Goal: Task Accomplishment & Management: Manage account settings

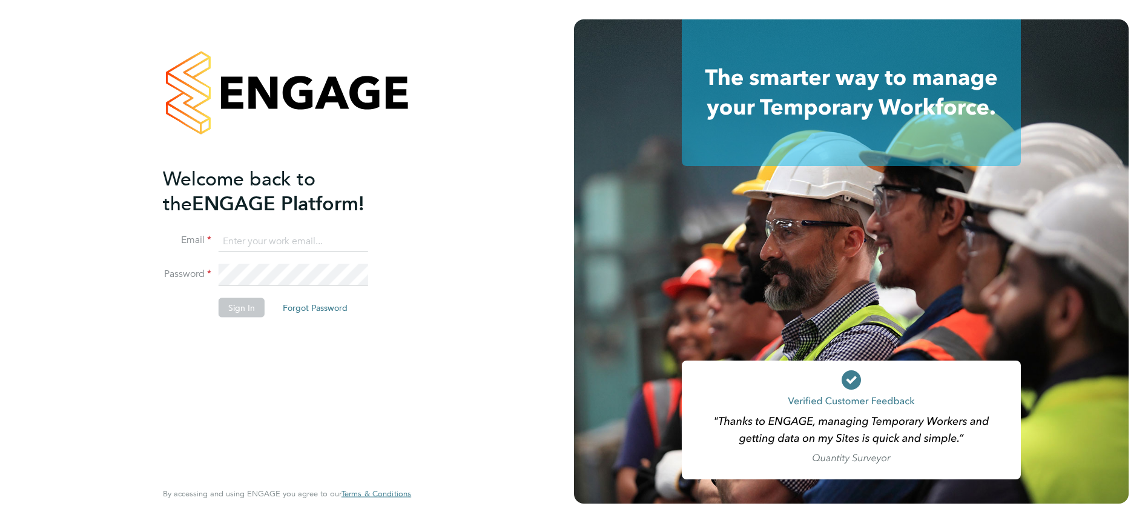
type input "rclarke@frlondon.co.uk"
click at [247, 310] on button "Sign In" at bounding box center [242, 307] width 46 height 19
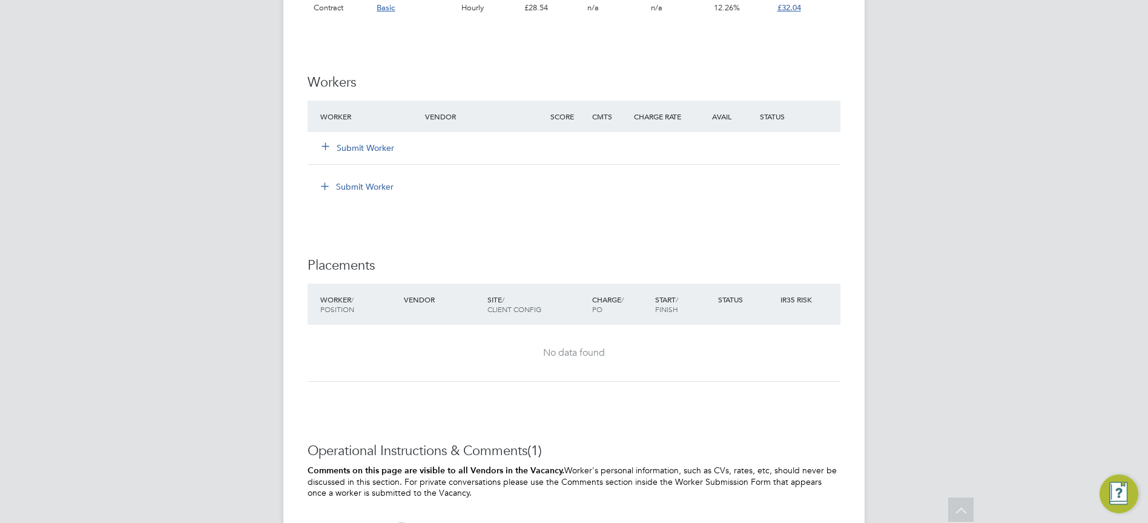
scroll to position [1151, 0]
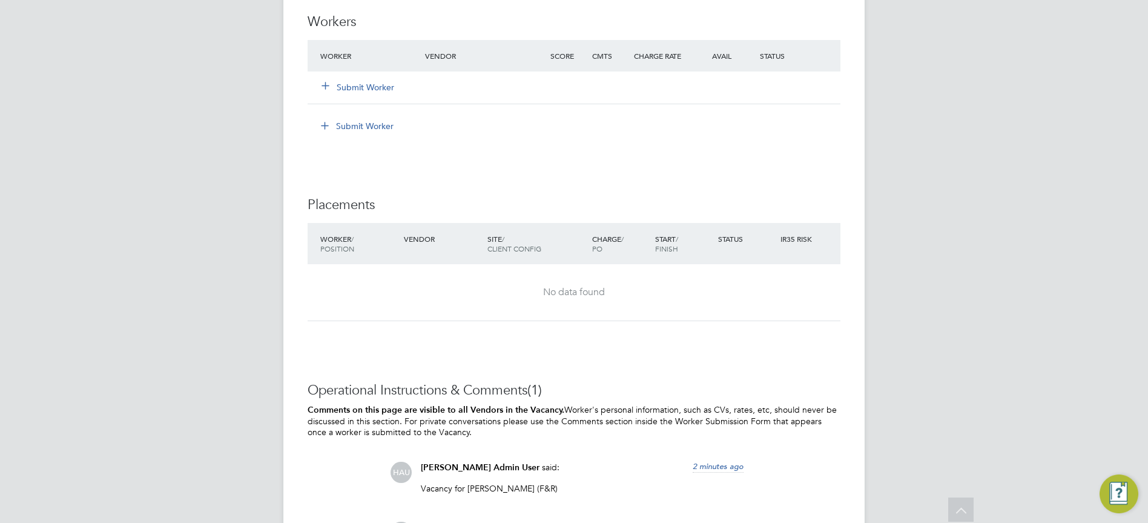
click at [344, 82] on button "Submit Worker" at bounding box center [358, 87] width 73 height 12
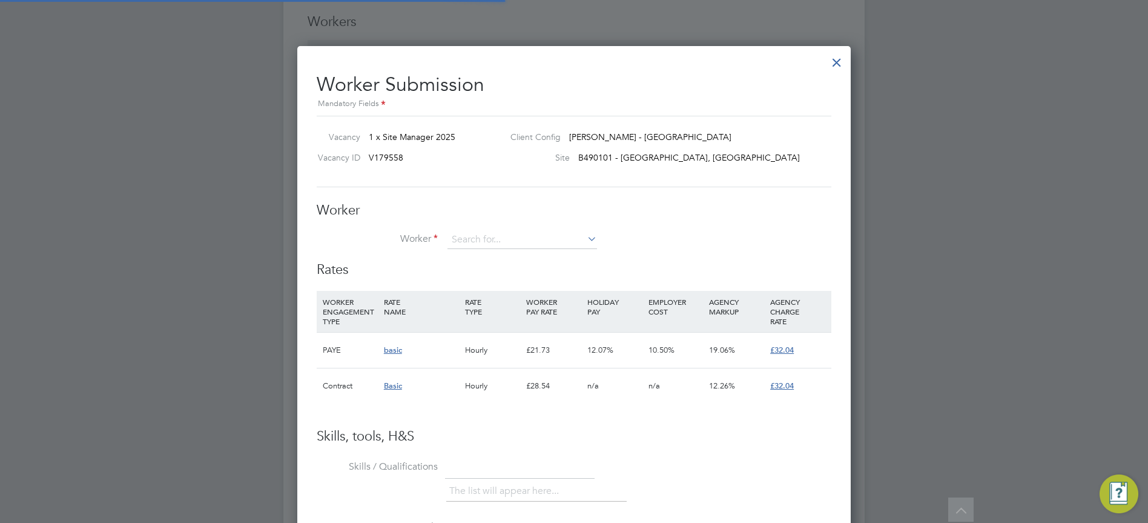
scroll to position [36, 82]
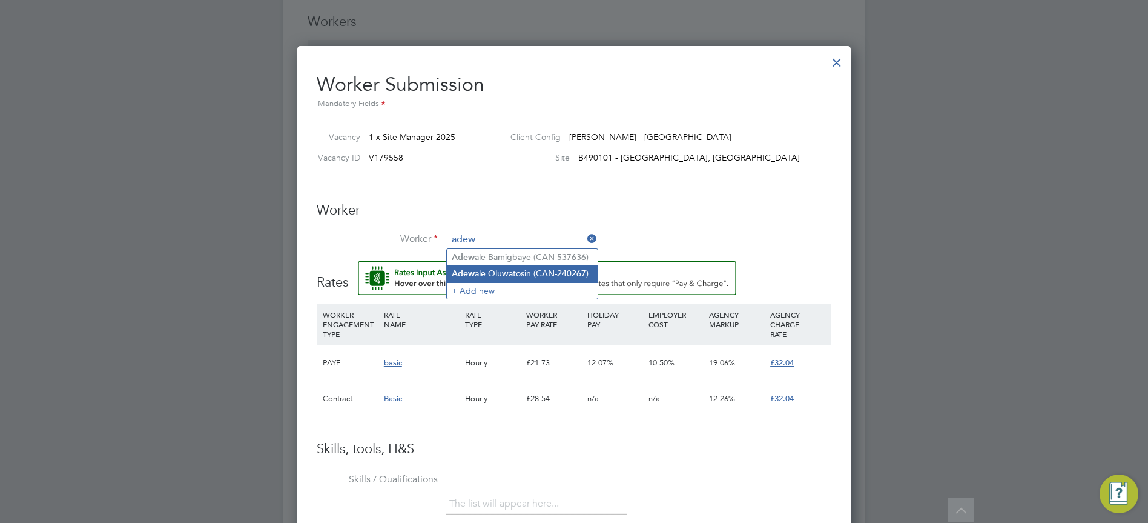
click at [573, 272] on li "Adew ale Oluwatosin (CAN-240267)" at bounding box center [522, 273] width 151 height 16
type input "Adewale Oluwatosin (CAN-240267)"
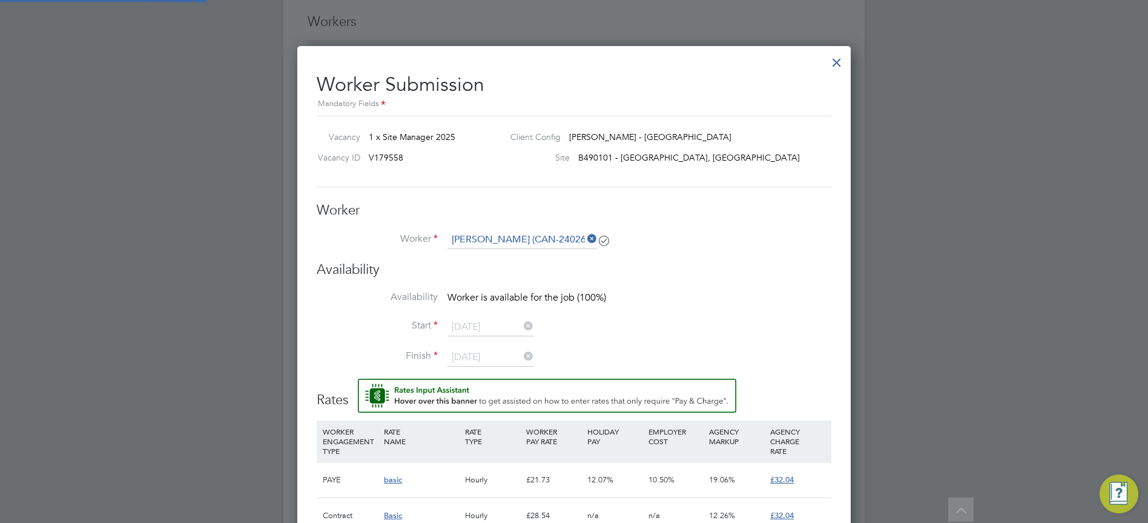
scroll to position [1041, 554]
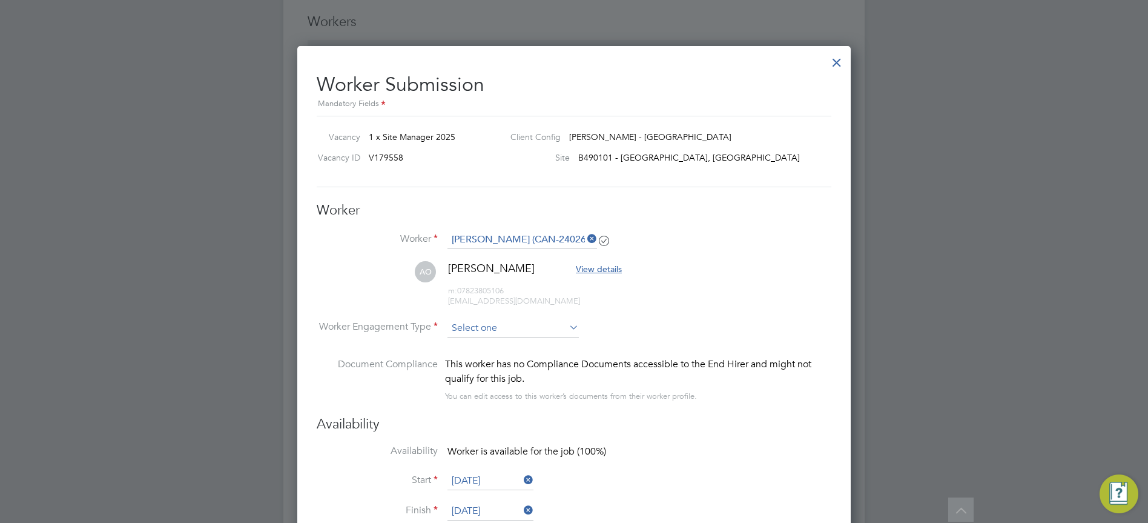
click at [512, 323] on input at bounding box center [513, 328] width 131 height 18
click at [492, 355] on li "PAYE" at bounding box center [513, 360] width 133 height 16
type input "PAYE"
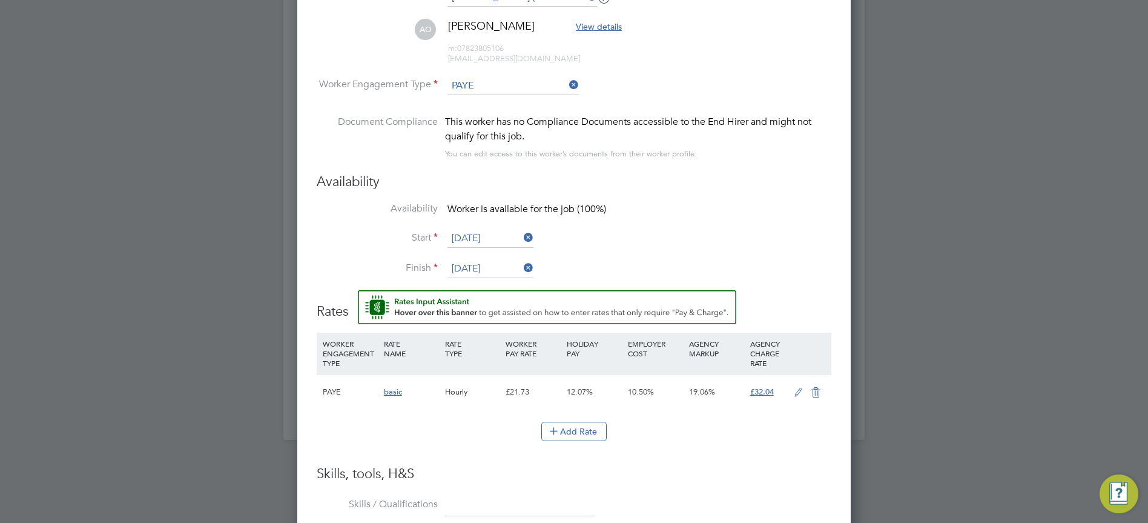
scroll to position [1514, 0]
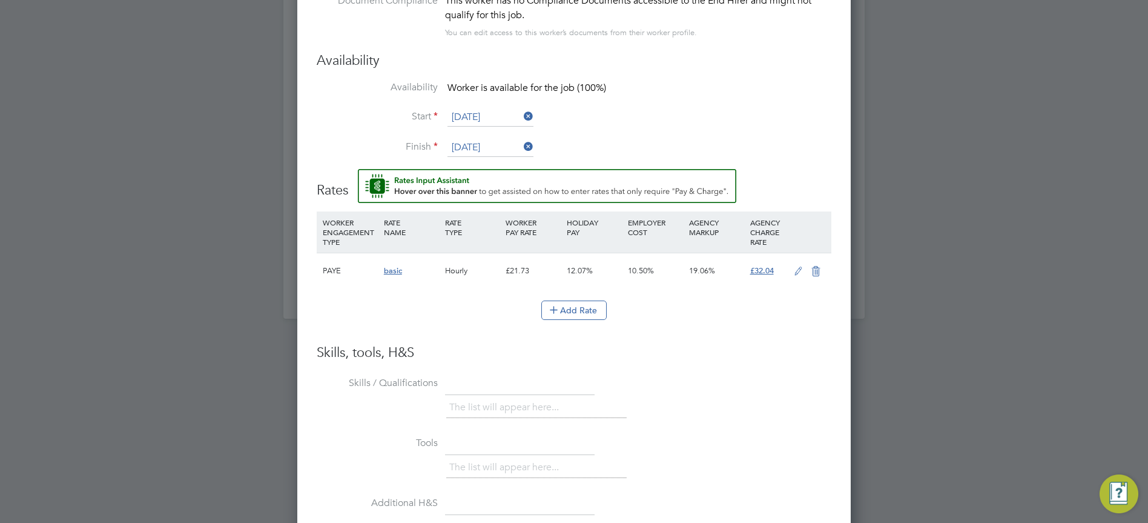
click at [600, 389] on li "Skills / Qualifications The list will appear here..." at bounding box center [574, 403] width 515 height 60
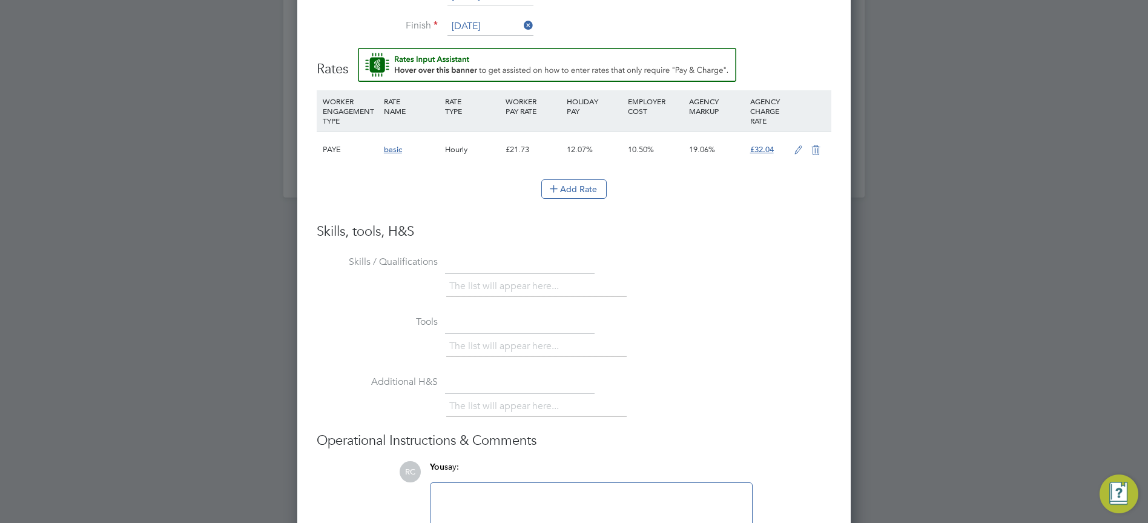
scroll to position [1393, 0]
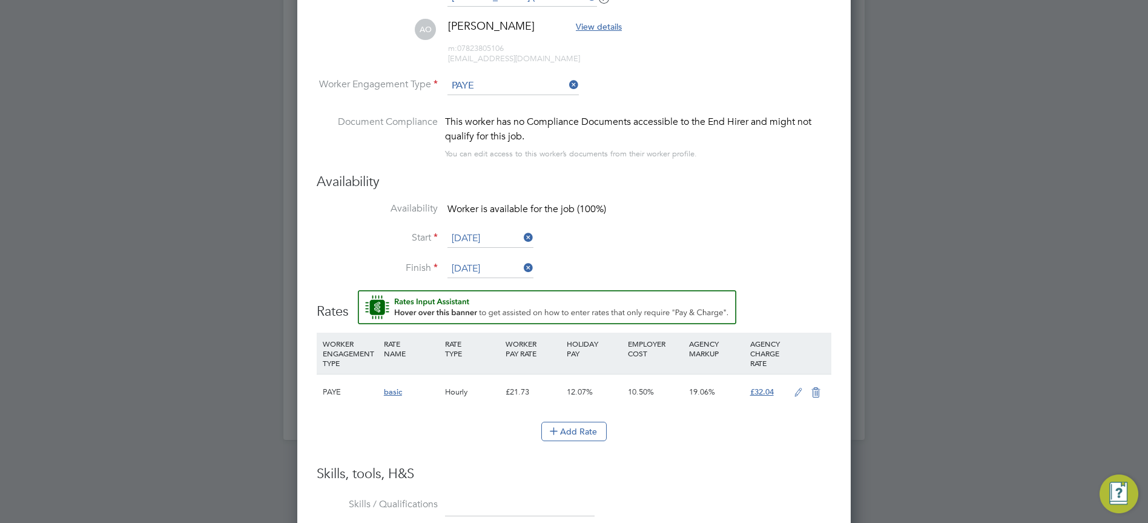
click at [487, 236] on input "[DATE]" at bounding box center [491, 239] width 86 height 18
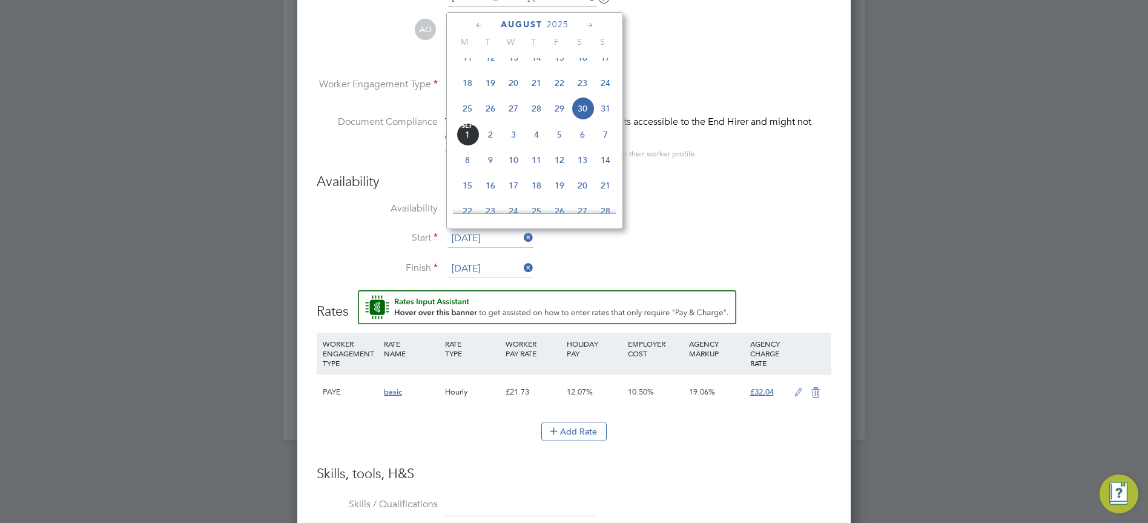
click at [580, 119] on span "30" at bounding box center [582, 108] width 23 height 23
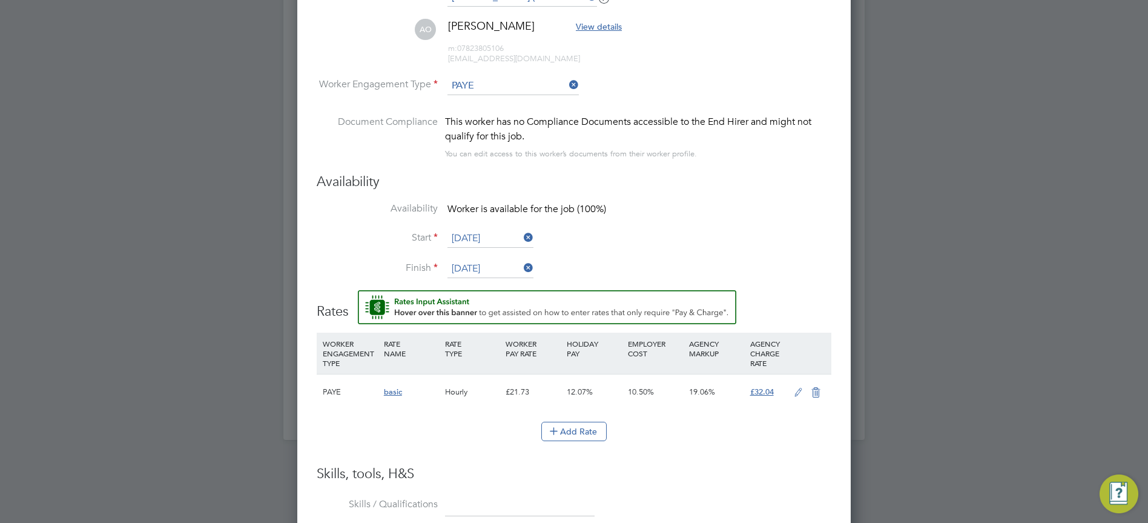
click at [797, 389] on icon at bounding box center [798, 393] width 15 height 10
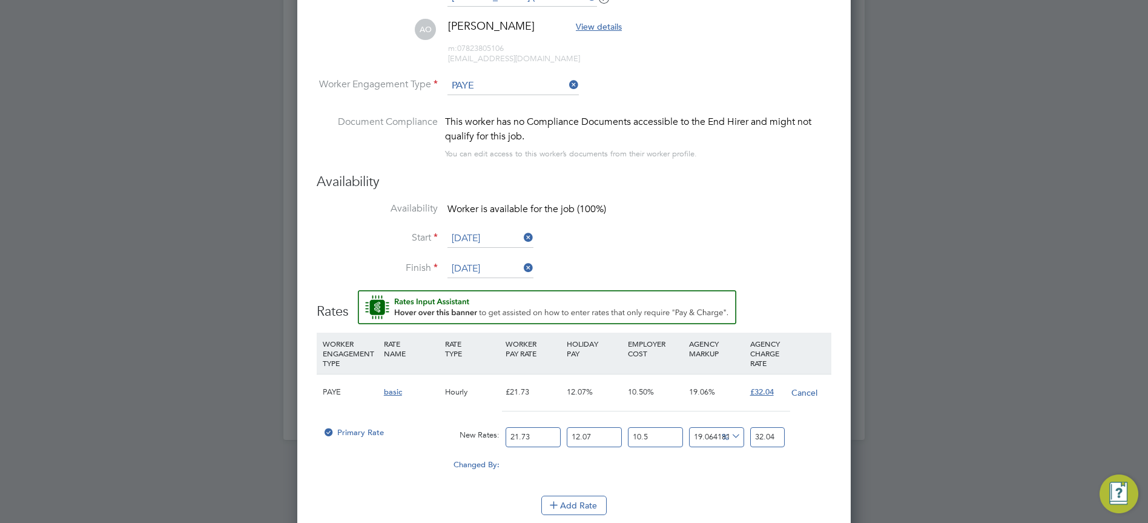
scroll to position [1125, 554]
click at [530, 435] on input "21.73" at bounding box center [533, 437] width 55 height 20
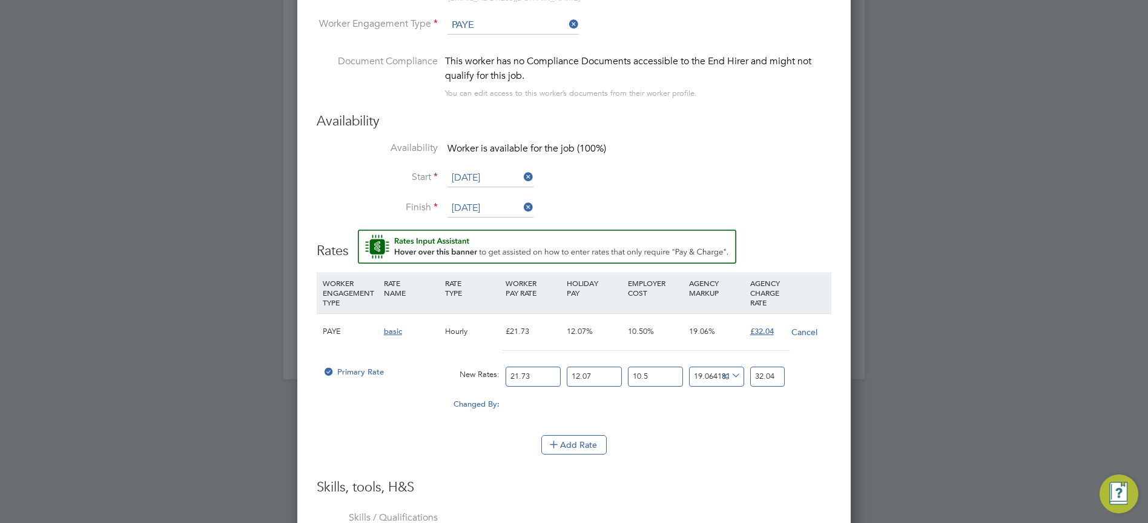
scroll to position [1514, 0]
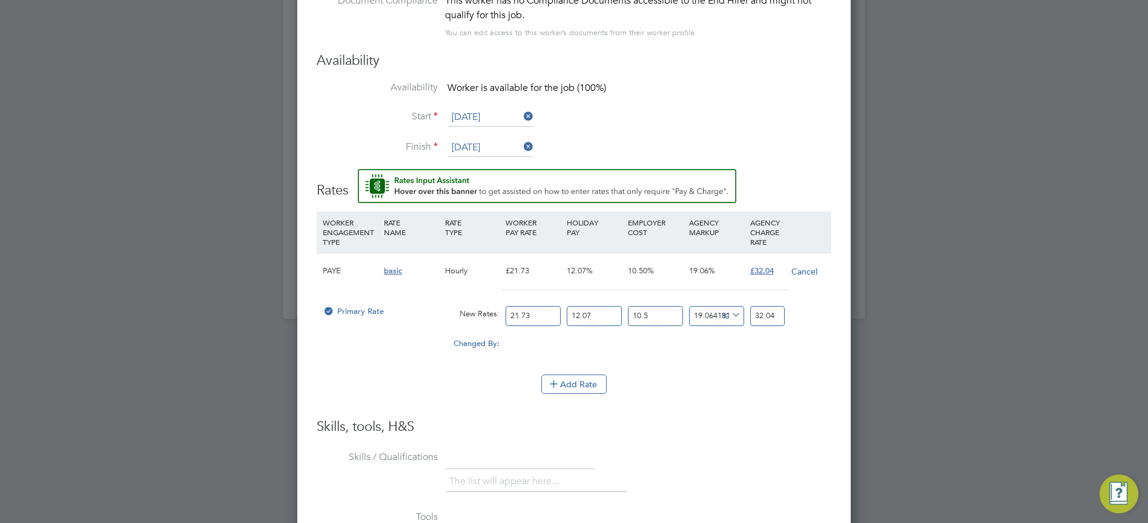
click at [706, 455] on li "Skills / Qualifications The list will appear here..." at bounding box center [574, 477] width 515 height 60
click at [542, 317] on input "21.73" at bounding box center [533, 316] width 55 height 20
type input "21.7"
type input "31.995766221813163"
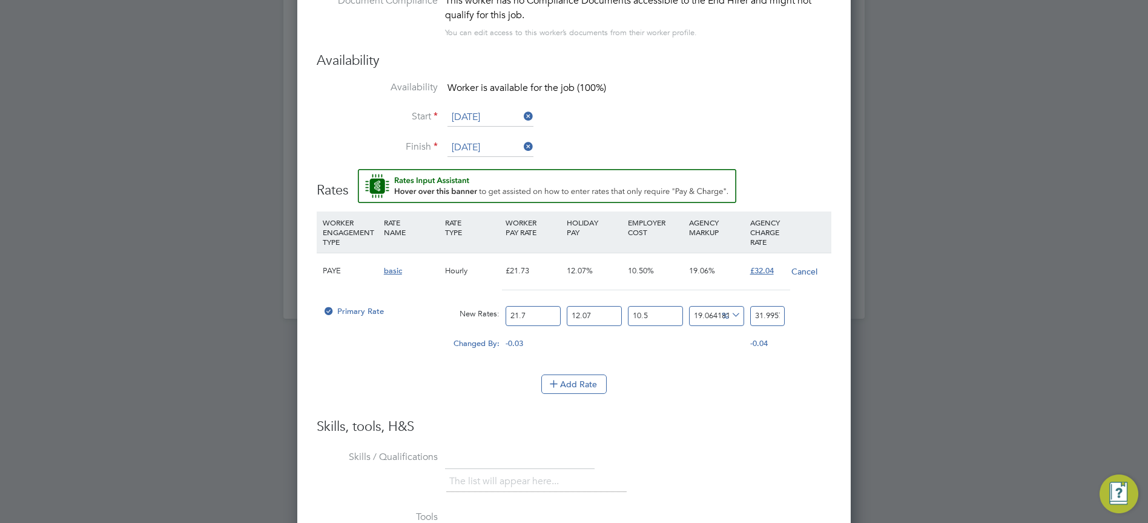
type input "21"
type input "30.963644730786932"
type input "2"
type input "2.9489185457892315"
type input "24"
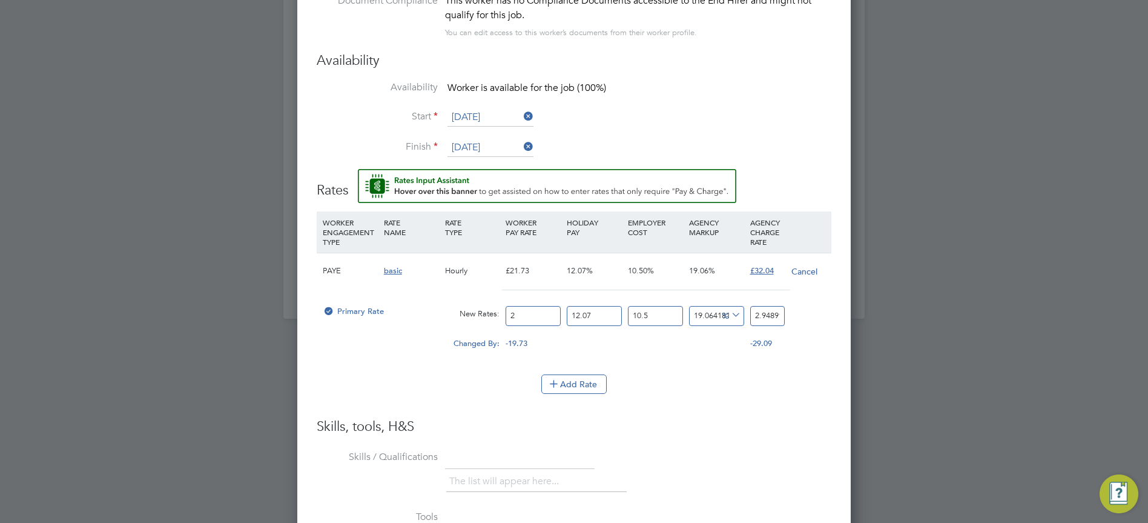
type input "35.38702254947078"
type input "24.3"
type input "35.82936033133916"
type input "24.35"
type input "35.903083294983894"
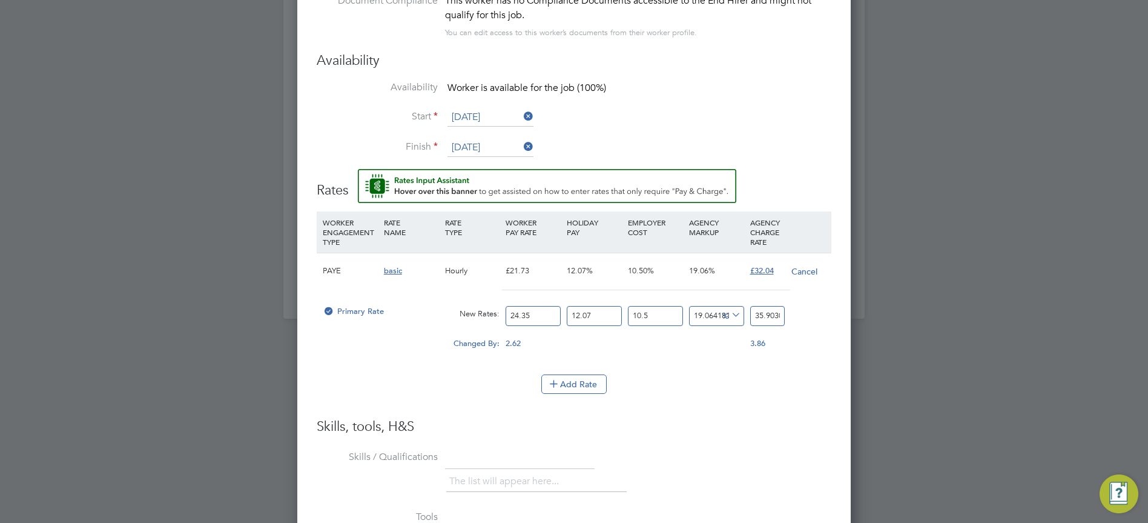
type input "24.35"
click at [746, 398] on li "Add Rate" at bounding box center [574, 389] width 515 height 31
click at [592, 385] on button "Add Rate" at bounding box center [573, 383] width 65 height 19
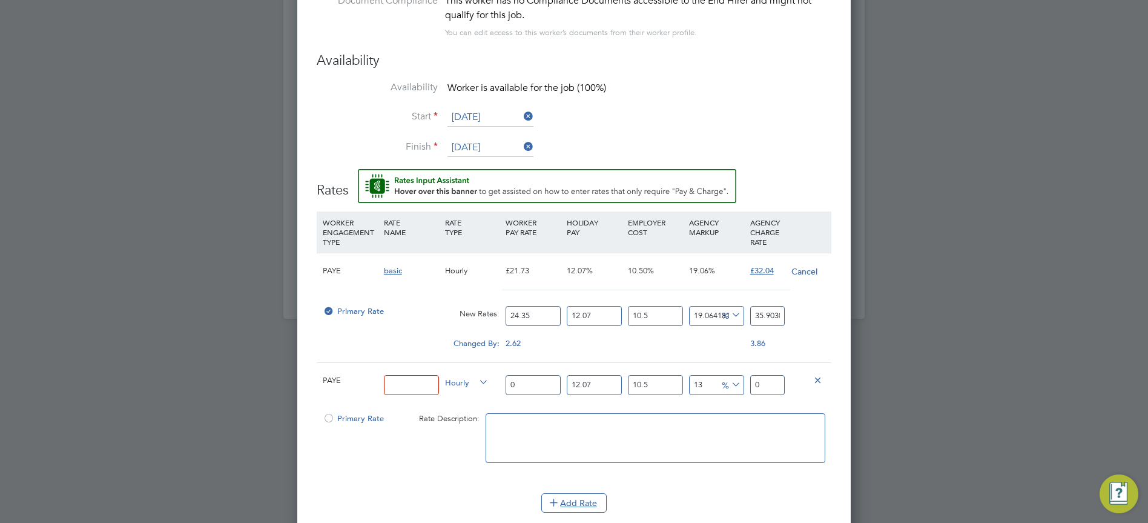
click at [819, 377] on icon at bounding box center [817, 379] width 9 height 9
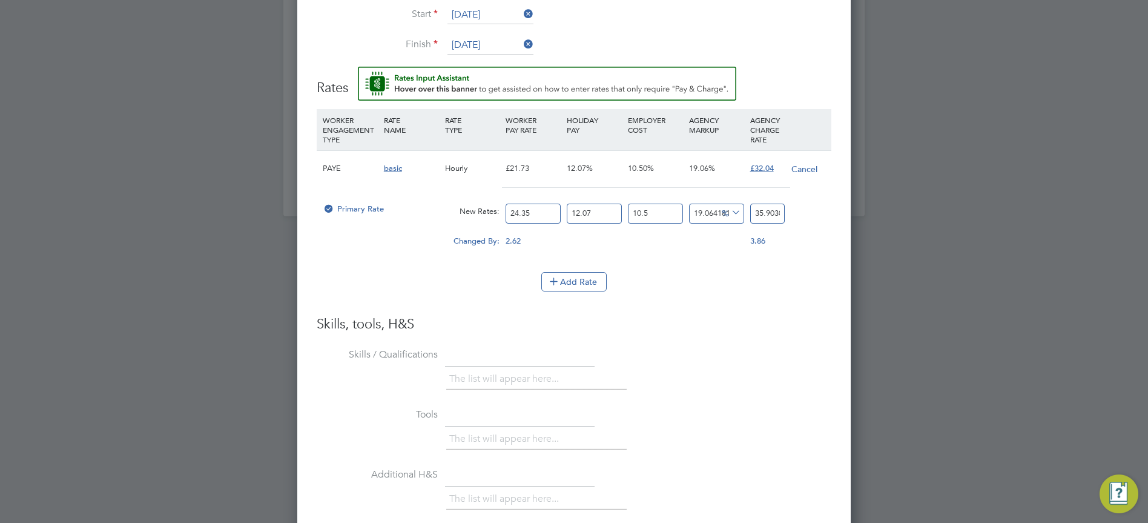
scroll to position [1435, 0]
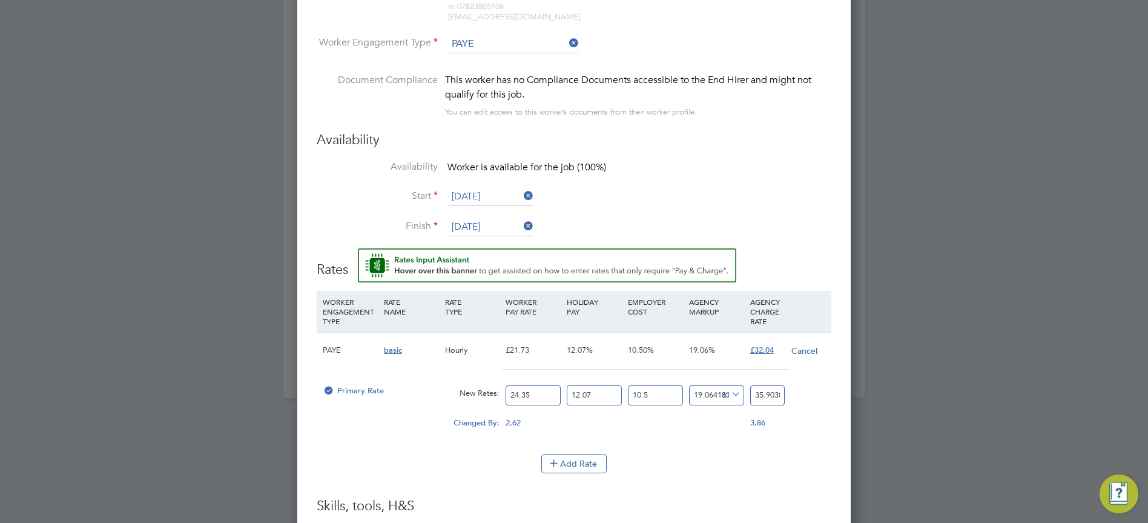
click at [945, 262] on div at bounding box center [574, 261] width 1148 height 523
click at [1003, 132] on div at bounding box center [574, 261] width 1148 height 523
click at [1031, 170] on div at bounding box center [574, 261] width 1148 height 523
click at [1029, 170] on div at bounding box center [574, 261] width 1148 height 523
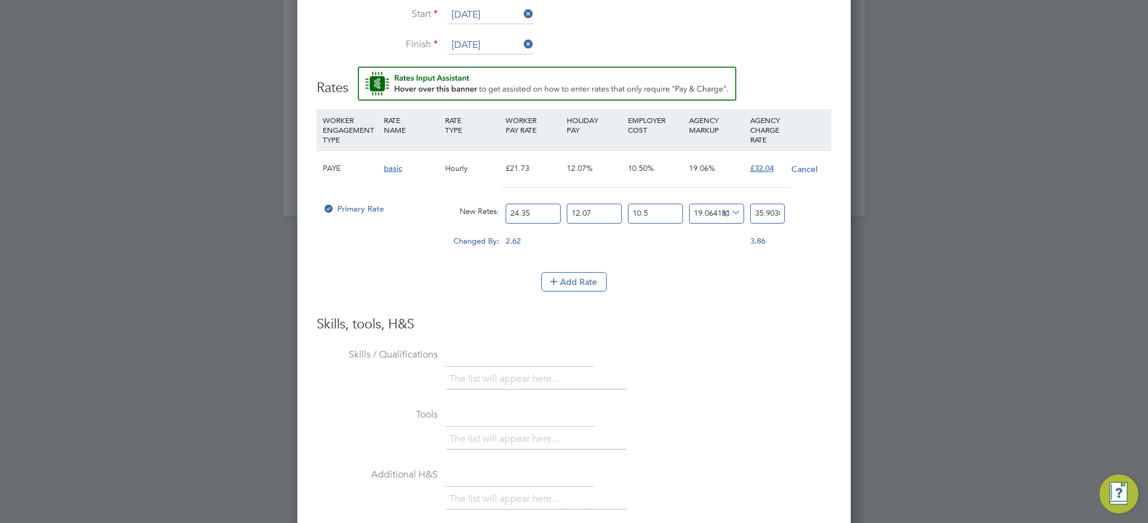
scroll to position [1798, 0]
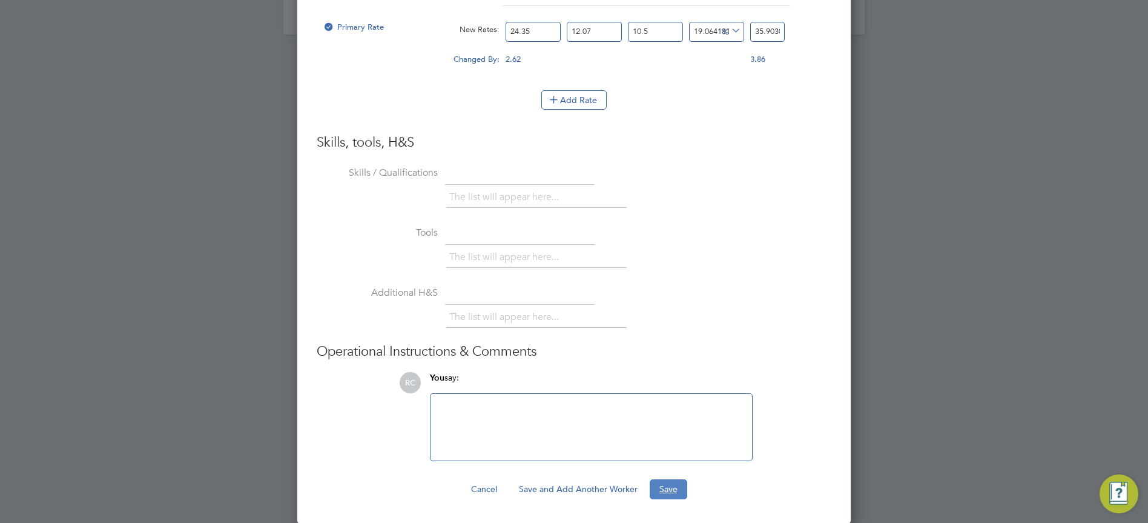
click at [669, 494] on button "Save" at bounding box center [669, 488] width 38 height 19
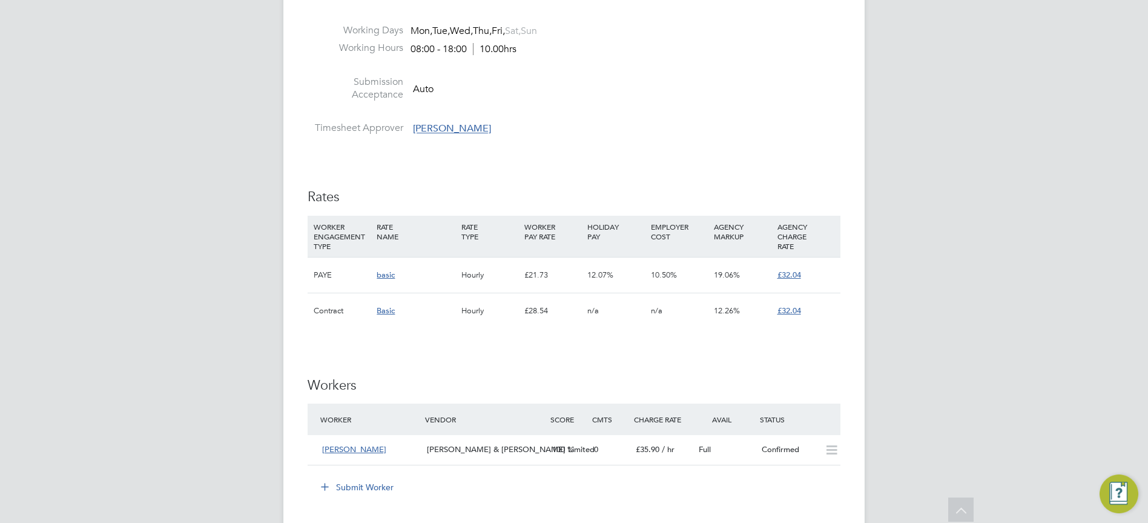
scroll to position [848, 0]
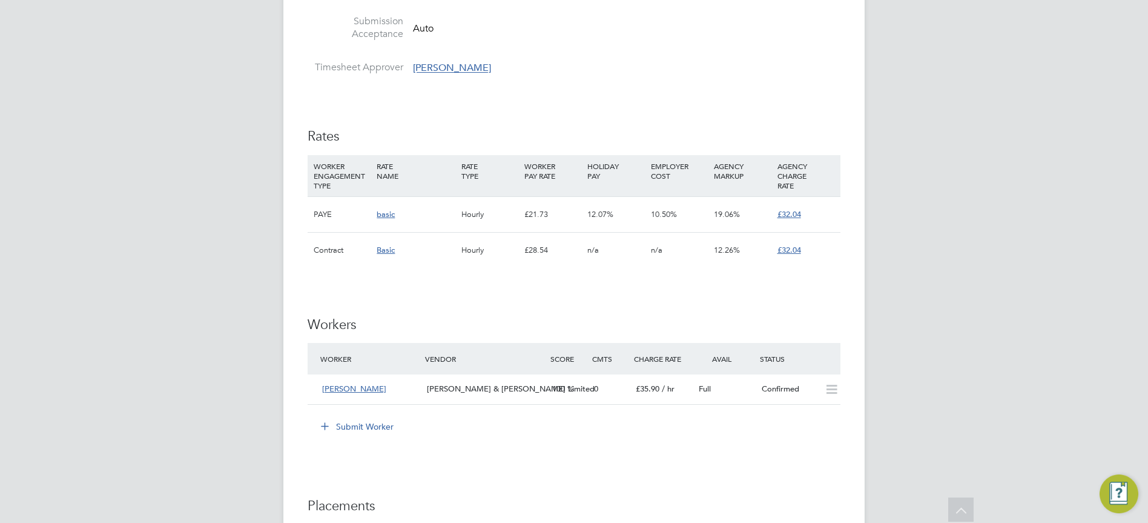
click at [537, 253] on div "£28.54" at bounding box center [552, 250] width 63 height 35
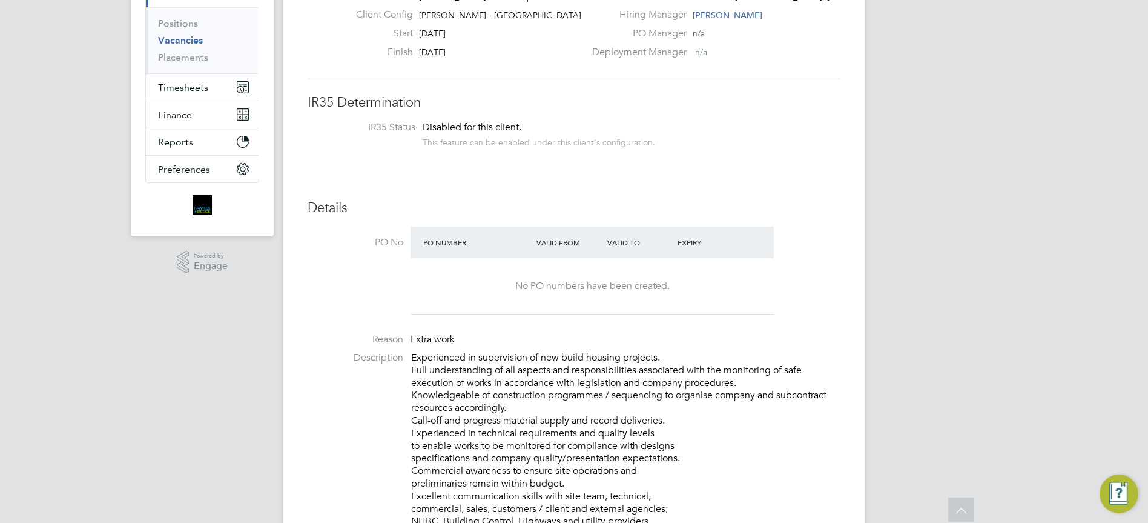
scroll to position [0, 0]
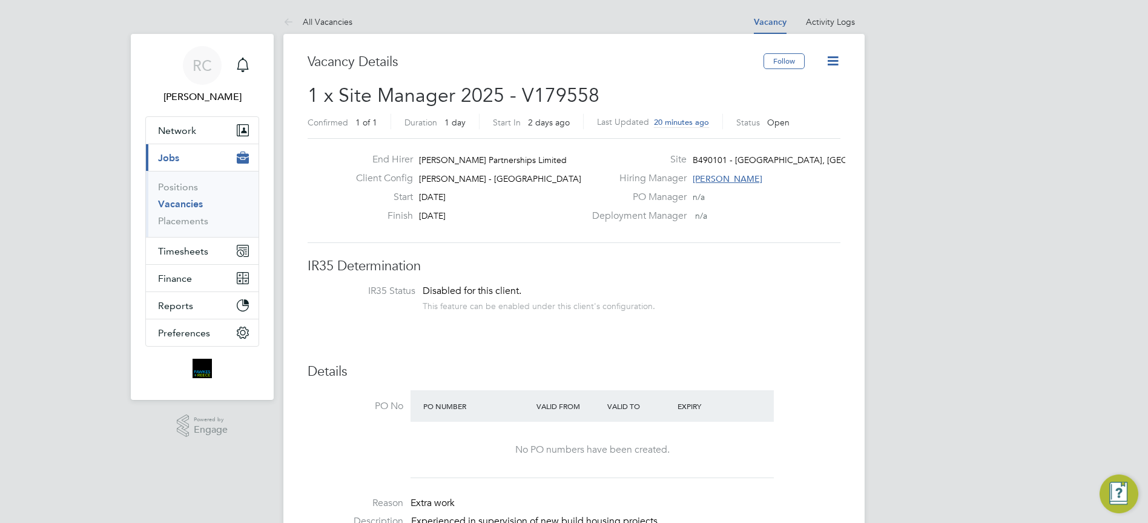
click at [831, 59] on icon at bounding box center [832, 60] width 15 height 15
click at [831, 243] on div "End Hirer Lovell Partnerships Limited Client Config Lovell - East Midlands Star…" at bounding box center [574, 190] width 533 height 105
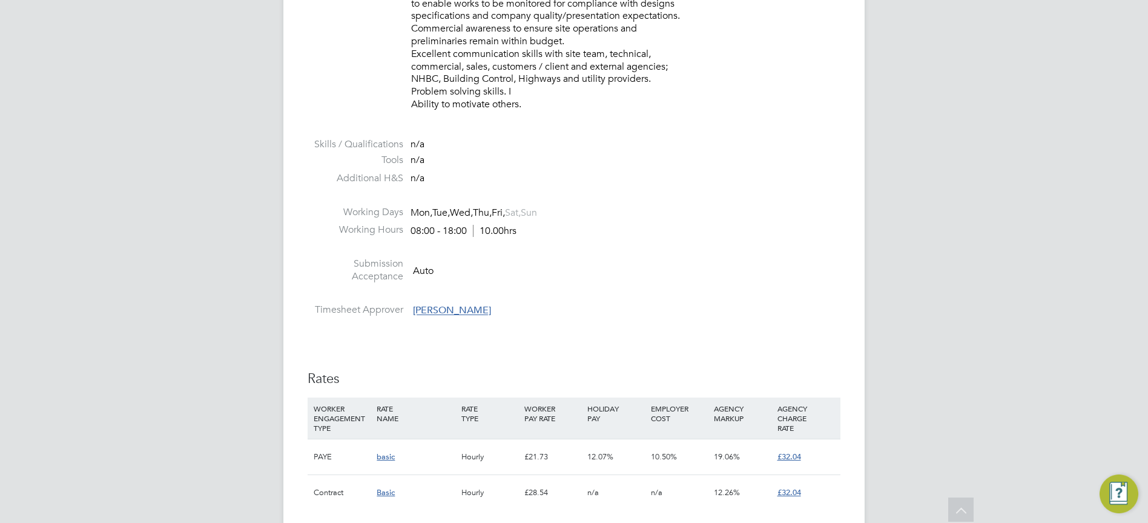
scroll to position [848, 0]
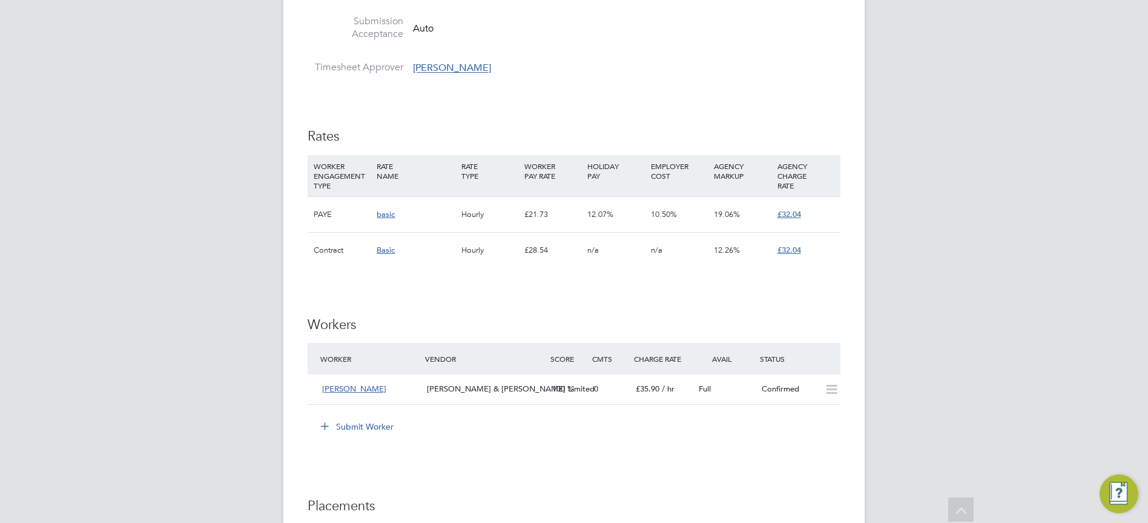
click at [787, 251] on span "£32.04" at bounding box center [790, 250] width 24 height 10
click at [385, 250] on span "Basic" at bounding box center [386, 250] width 18 height 10
click at [386, 253] on span "Basic" at bounding box center [386, 250] width 18 height 10
click at [386, 248] on span "Basic" at bounding box center [386, 250] width 18 height 10
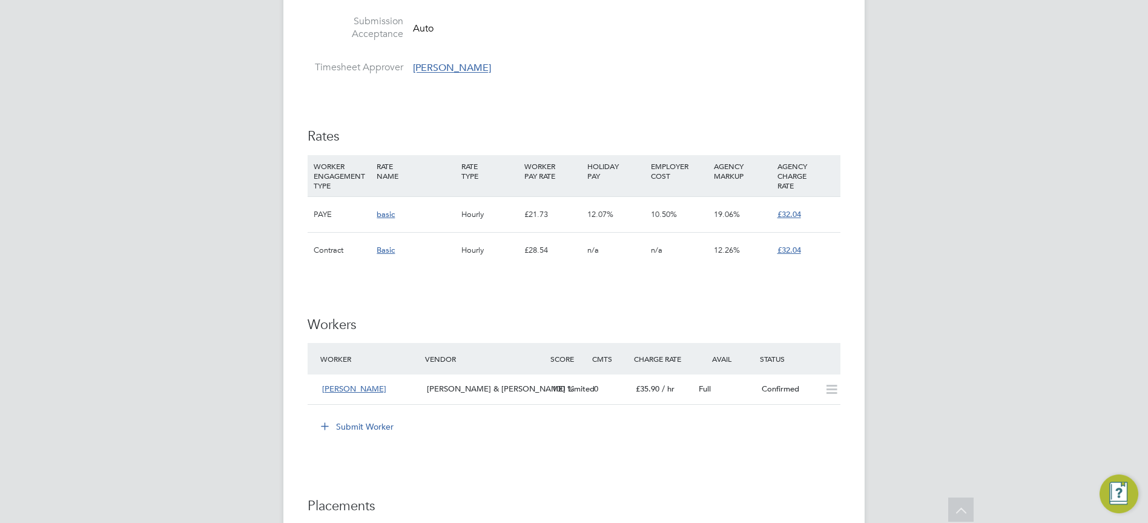
click at [386, 248] on span "Basic" at bounding box center [386, 250] width 18 height 10
click at [386, 251] on span "Basic" at bounding box center [386, 250] width 18 height 10
click at [632, 311] on div "IR35 Determination IR35 Status Disabled for this client. This feature can be en…" at bounding box center [574, 189] width 533 height 1558
click at [630, 313] on div "IR35 Determination IR35 Status Disabled for this client. This feature can be en…" at bounding box center [574, 189] width 533 height 1558
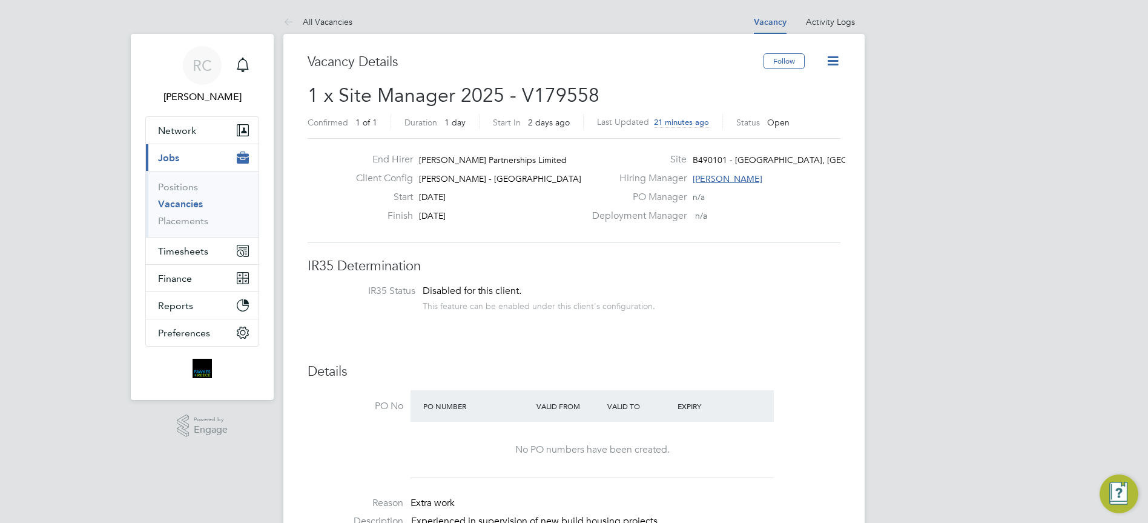
click at [830, 59] on icon at bounding box center [832, 60] width 15 height 15
click at [804, 88] on li "Edit Vacancy" at bounding box center [803, 89] width 70 height 17
click at [816, 89] on li "Edit Vacancy" at bounding box center [803, 89] width 70 height 17
drag, startPoint x: 633, startPoint y: 75, endPoint x: 652, endPoint y: 92, distance: 24.9
click at [635, 76] on div "Vacancy Details" at bounding box center [536, 68] width 456 height 30
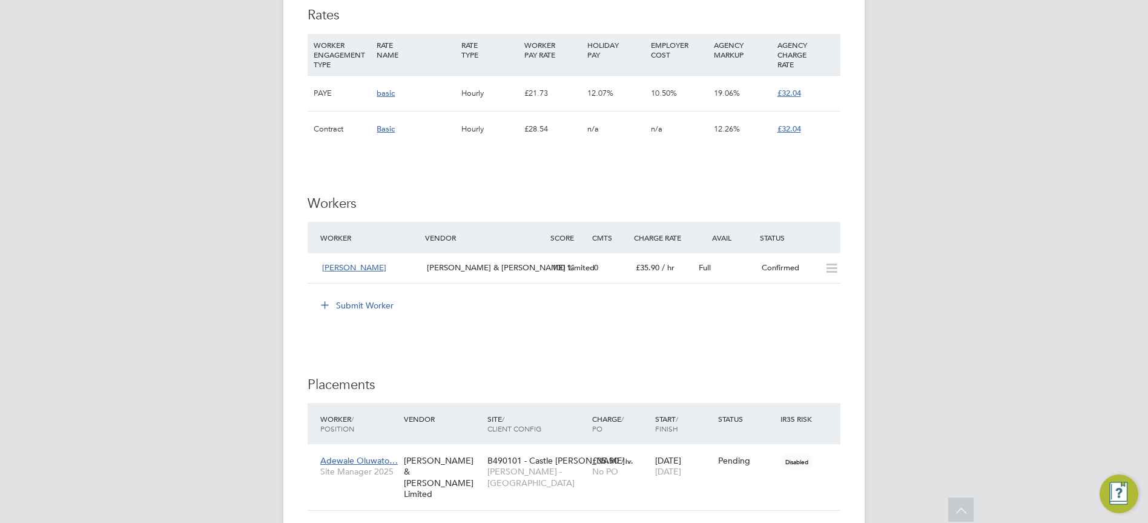
scroll to position [908, 0]
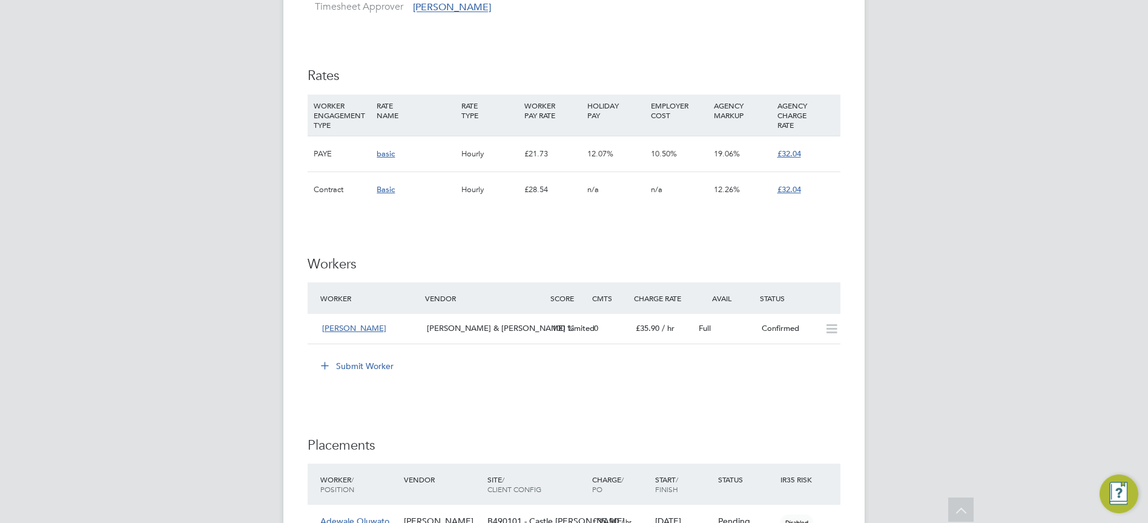
click at [786, 193] on span "£32.04" at bounding box center [790, 189] width 24 height 10
drag, startPoint x: 790, startPoint y: 189, endPoint x: 412, endPoint y: 200, distance: 378.1
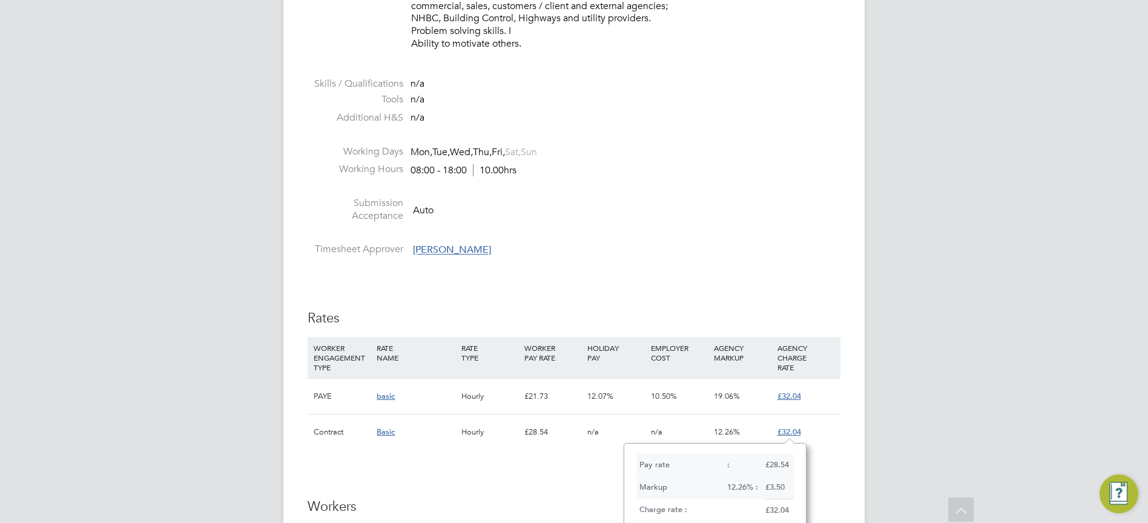
scroll to position [606, 0]
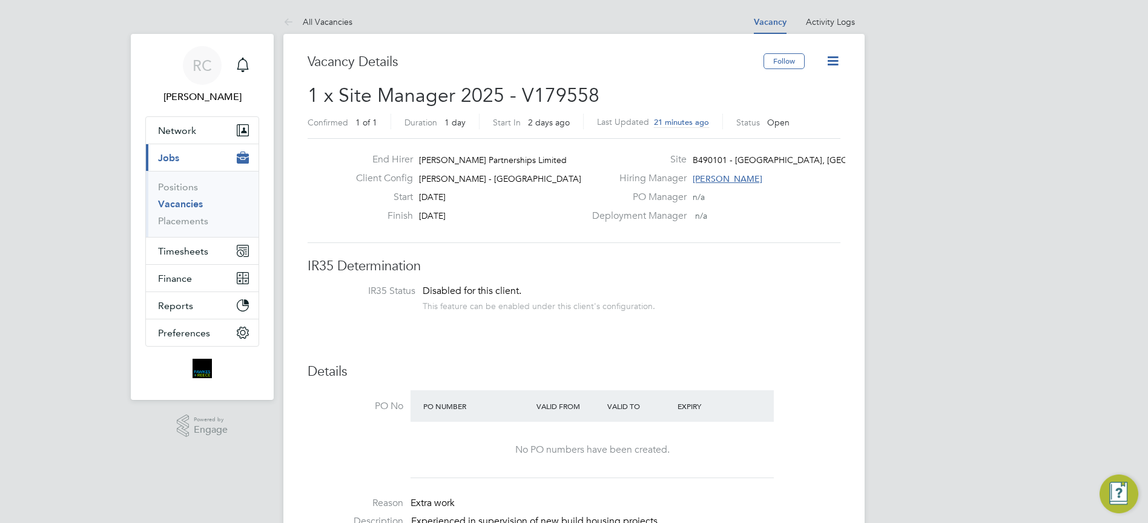
click at [831, 66] on icon at bounding box center [832, 60] width 15 height 15
click at [816, 86] on li "Edit Vacancy" at bounding box center [803, 89] width 70 height 17
click at [836, 18] on link "Activity Logs" at bounding box center [830, 21] width 49 height 11
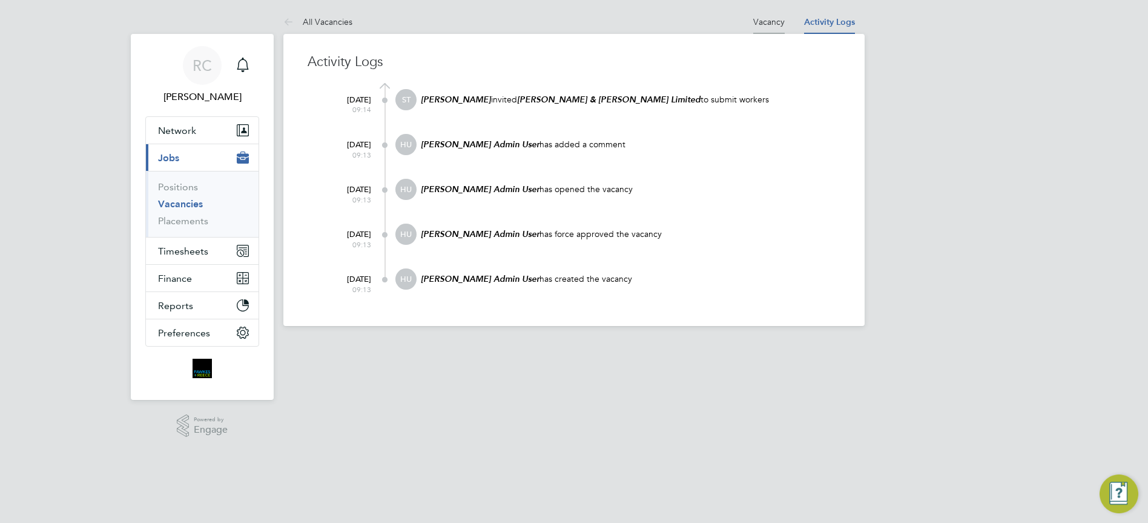
click at [779, 22] on link "Vacancy" at bounding box center [768, 21] width 31 height 11
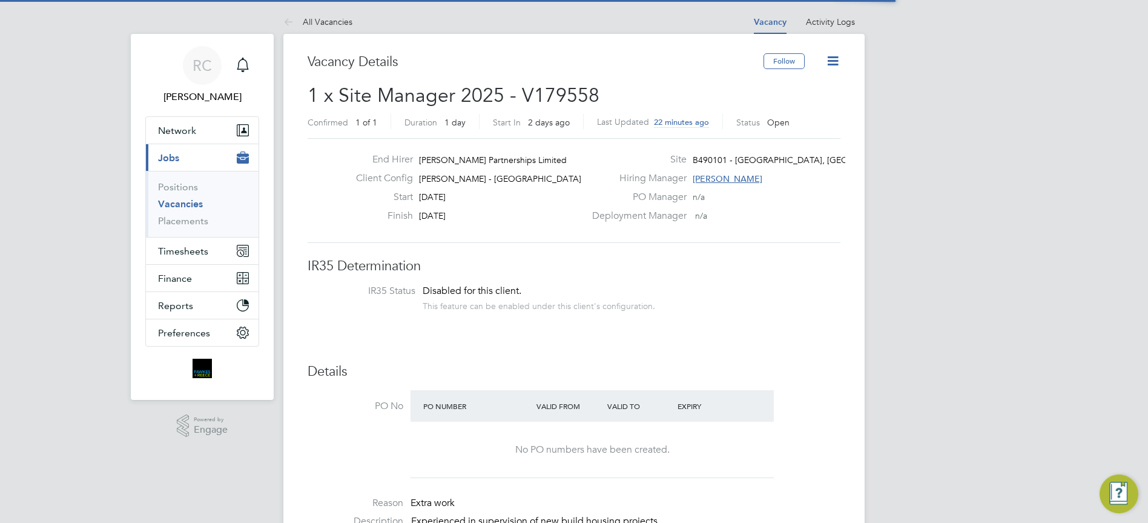
scroll to position [36, 85]
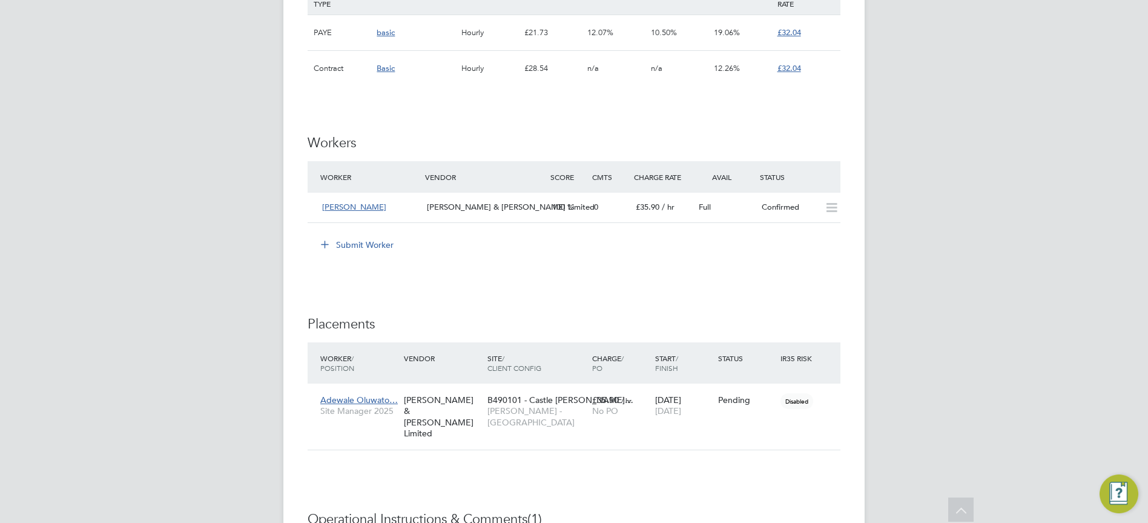
click at [388, 33] on span "basic" at bounding box center [386, 32] width 18 height 10
click at [385, 36] on span "basic" at bounding box center [386, 32] width 18 height 10
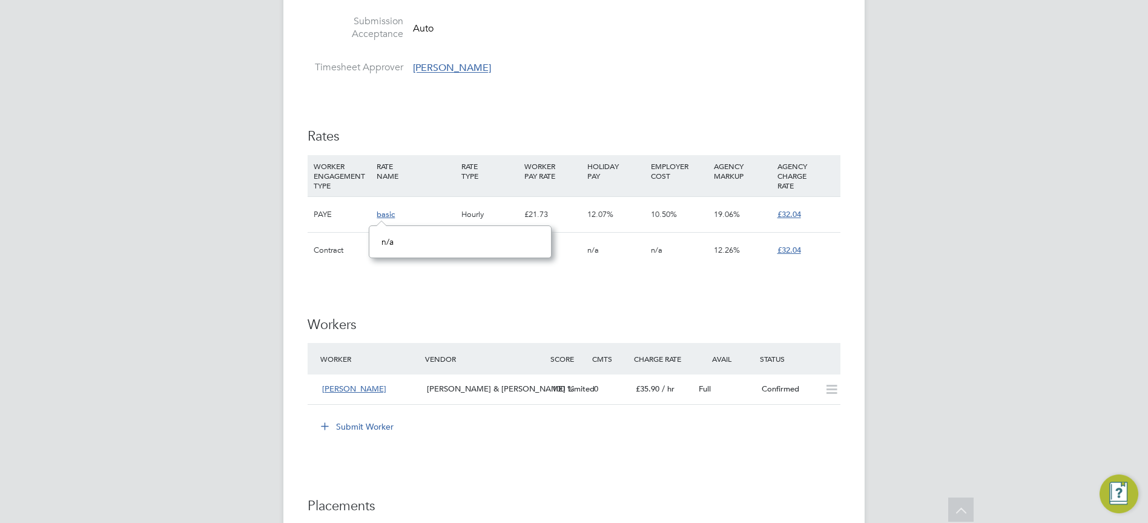
click at [844, 261] on div "Vacancy Details Follow 1 x Site Manager 2025 - V179558 Confirmed 1 of 1 Duratio…" at bounding box center [573, 89] width 581 height 1806
click at [795, 217] on span "£32.04" at bounding box center [790, 214] width 24 height 10
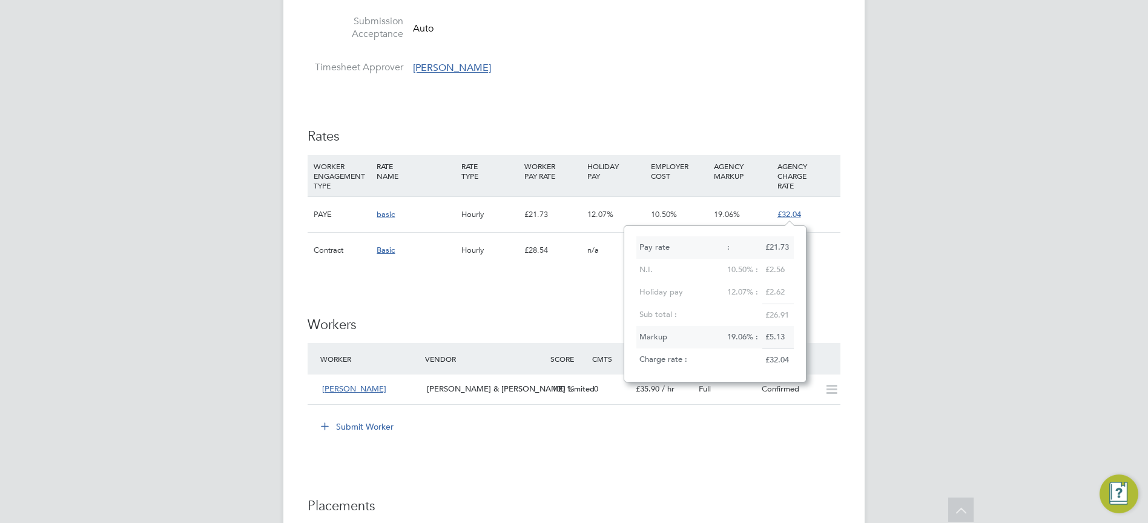
drag, startPoint x: 537, startPoint y: 300, endPoint x: 546, endPoint y: 296, distance: 10.6
click at [546, 296] on div "IR35 Determination IR35 Status Disabled for this client. This feature can be en…" at bounding box center [574, 189] width 533 height 1558
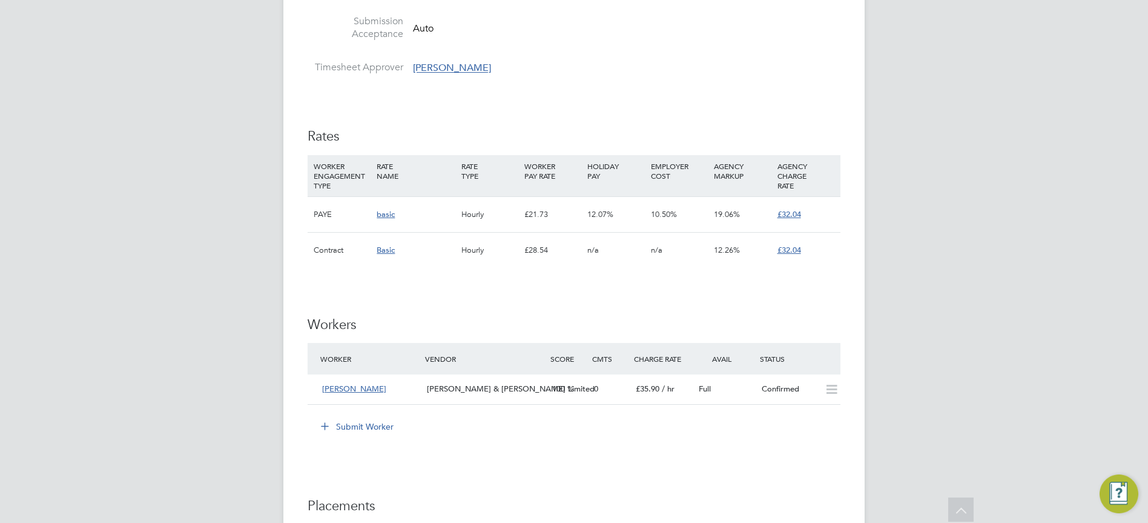
click at [325, 216] on div "PAYE" at bounding box center [342, 214] width 63 height 35
click at [317, 215] on div "PAYE" at bounding box center [342, 214] width 63 height 35
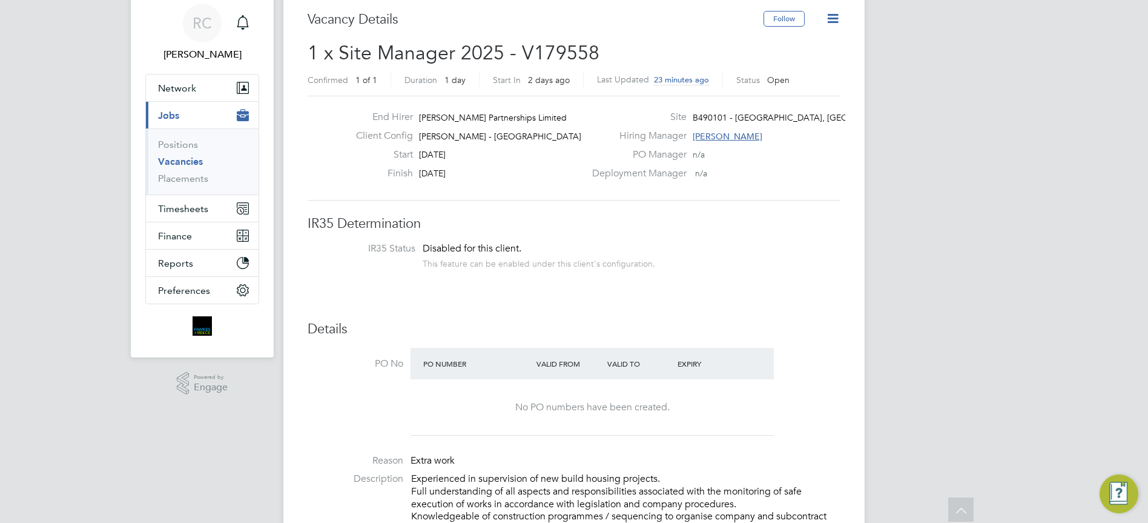
scroll to position [0, 0]
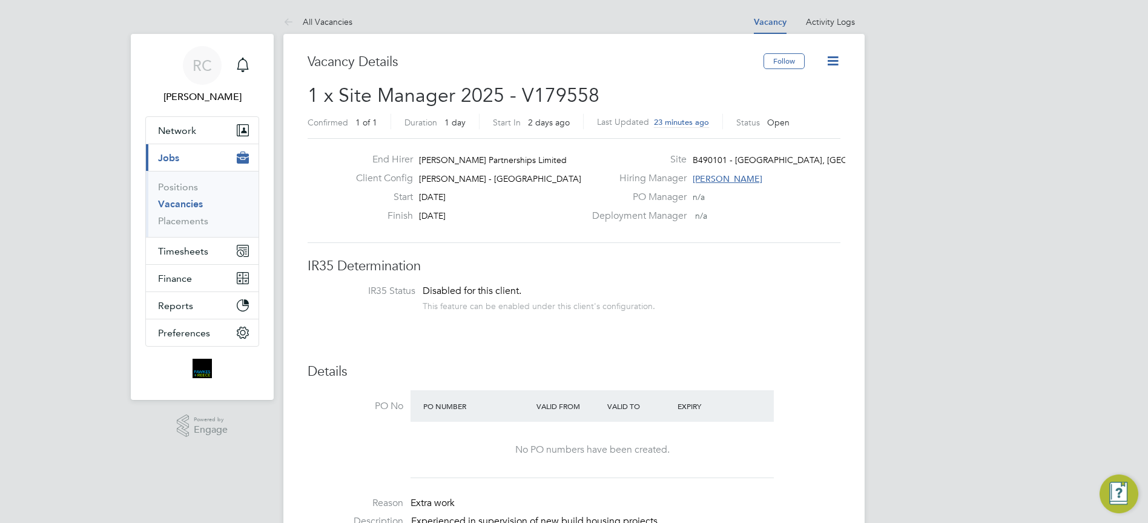
drag, startPoint x: 491, startPoint y: 97, endPoint x: 500, endPoint y: 96, distance: 9.2
click at [500, 96] on span "1 x Site Manager 2025 - V179558" at bounding box center [454, 96] width 292 height 24
click at [836, 58] on icon at bounding box center [832, 60] width 15 height 15
click at [818, 108] on li "Update Status" at bounding box center [803, 106] width 70 height 17
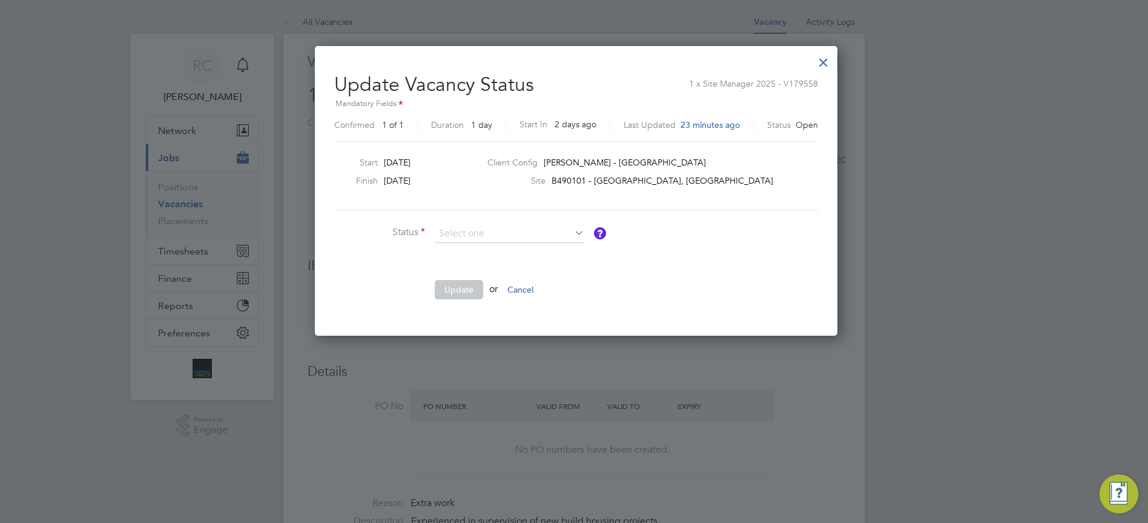
click at [572, 231] on icon at bounding box center [572, 232] width 0 height 17
click at [530, 233] on input at bounding box center [510, 234] width 150 height 18
click at [770, 232] on ng-form "Status Comment Update or Cancel" at bounding box center [576, 268] width 484 height 87
click at [822, 65] on div at bounding box center [824, 59] width 22 height 22
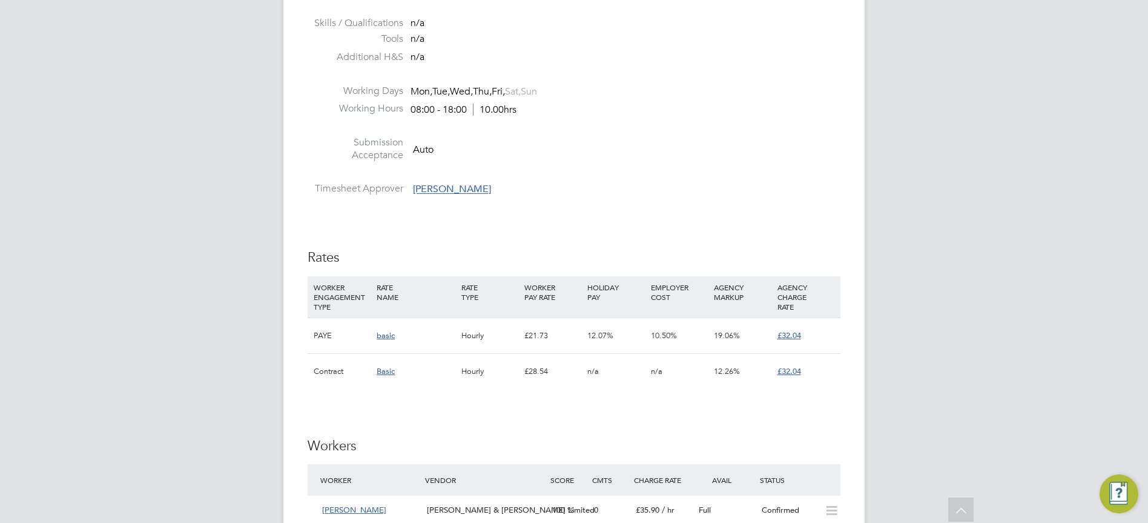
scroll to position [908, 0]
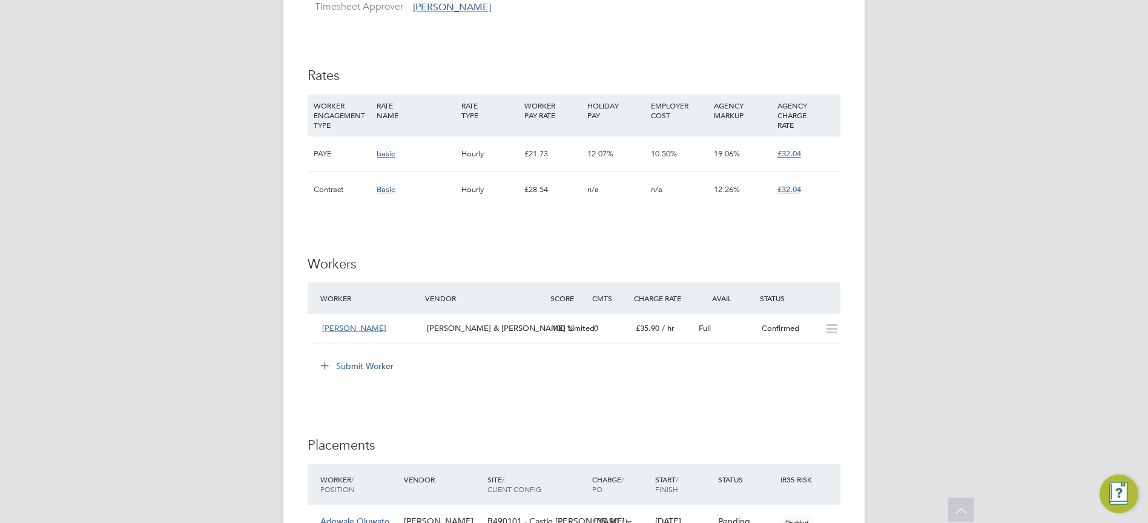
click at [831, 195] on div "£32.04" at bounding box center [806, 189] width 63 height 35
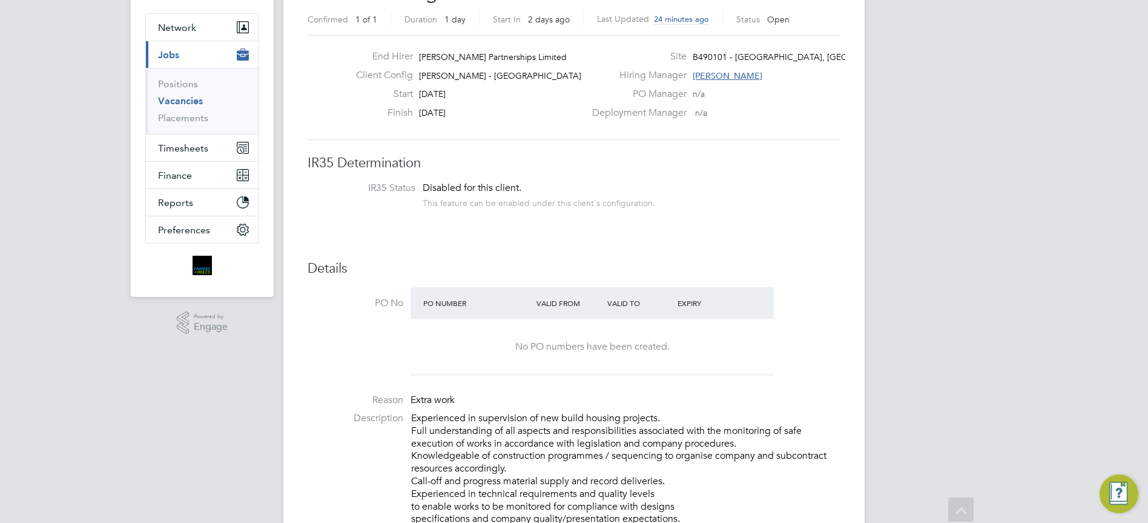
scroll to position [0, 0]
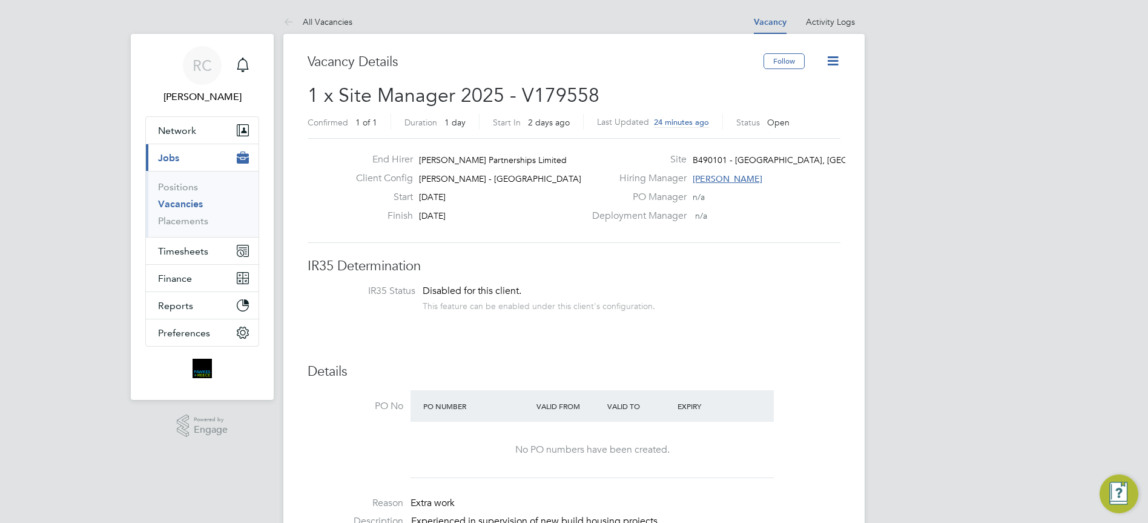
click at [838, 62] on icon at bounding box center [832, 60] width 15 height 15
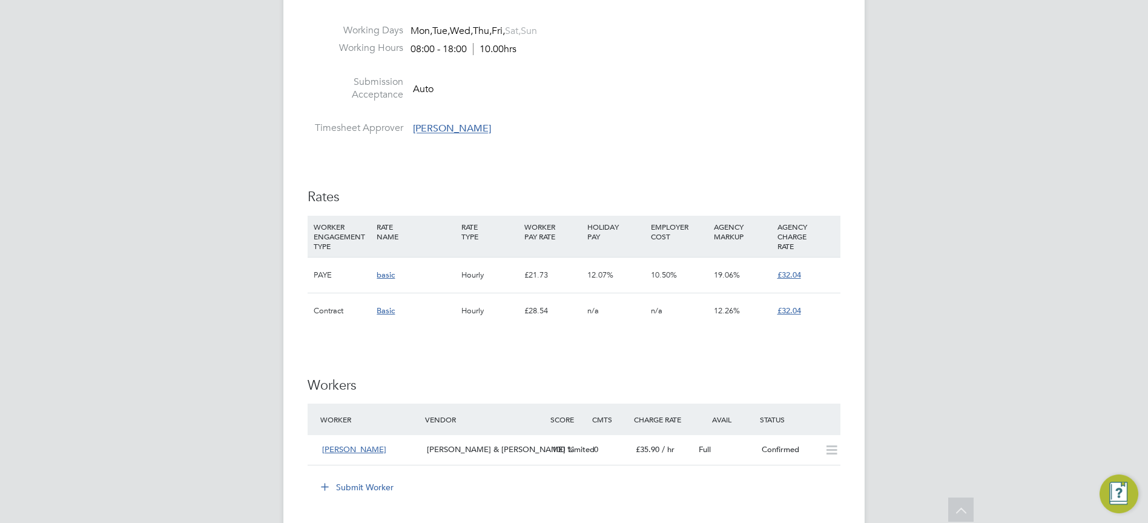
scroll to position [969, 0]
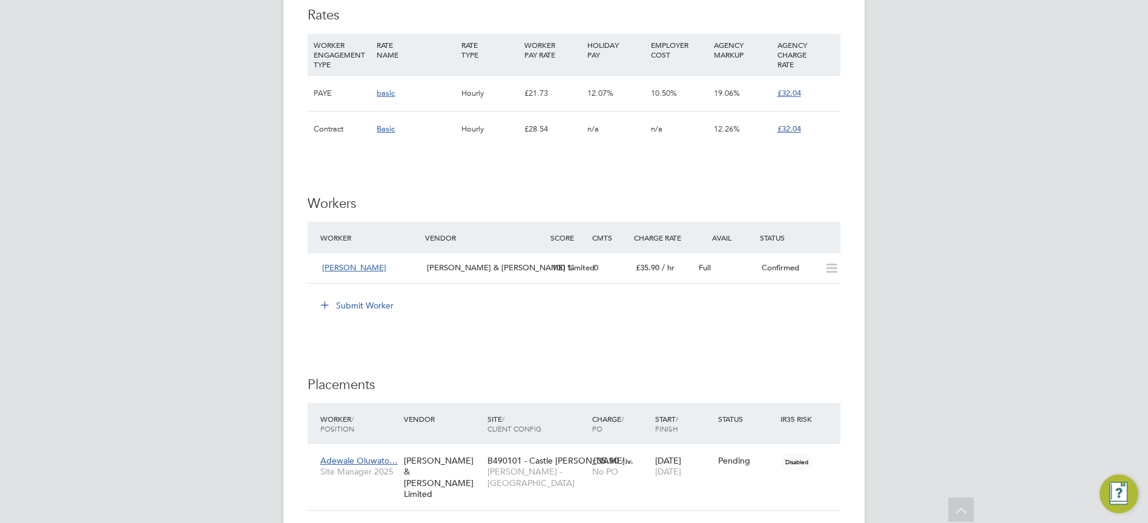
click at [388, 131] on span "Basic" at bounding box center [386, 129] width 18 height 10
click at [387, 131] on span "Basic" at bounding box center [386, 129] width 18 height 10
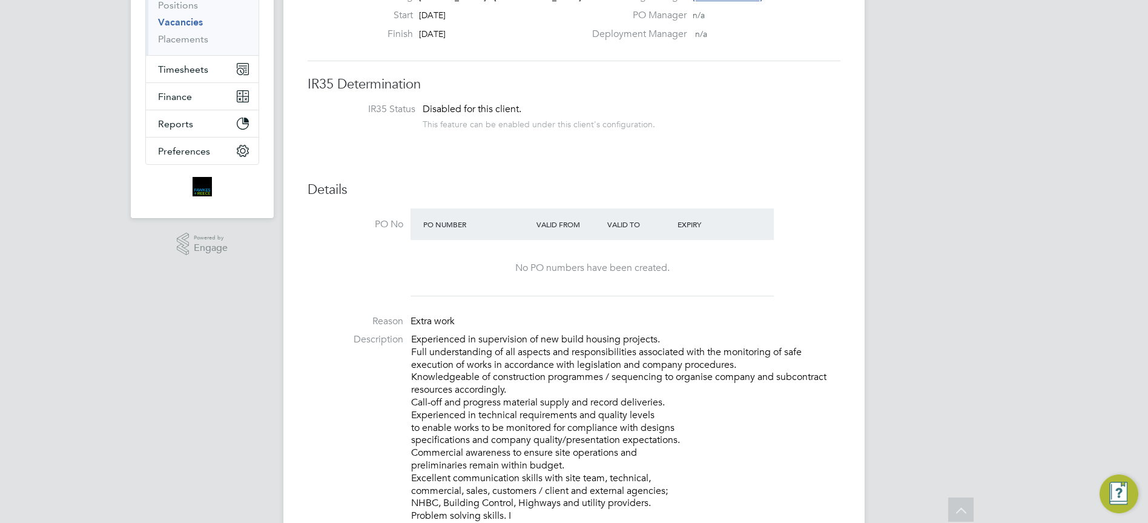
scroll to position [0, 0]
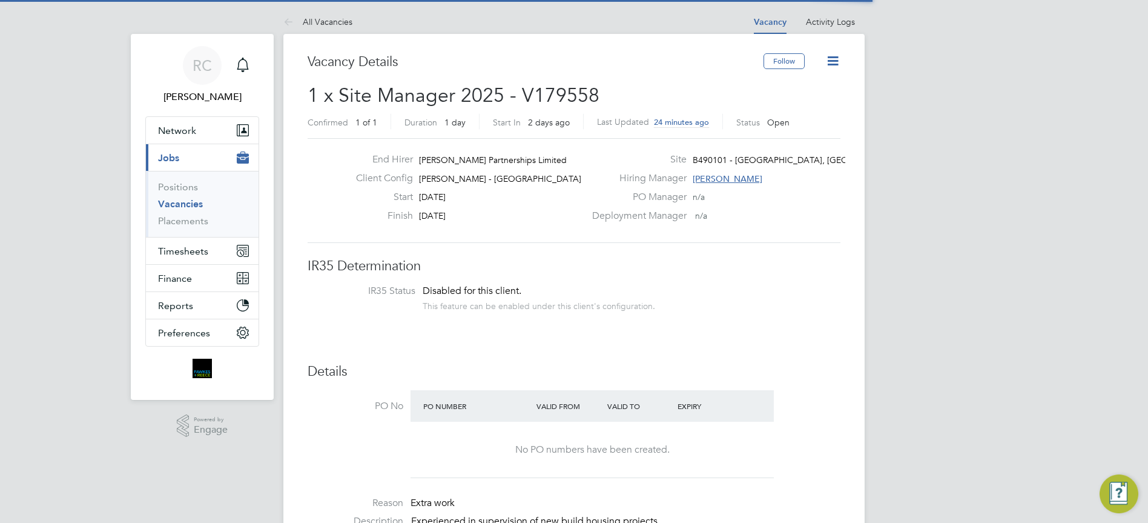
scroll to position [19, 261]
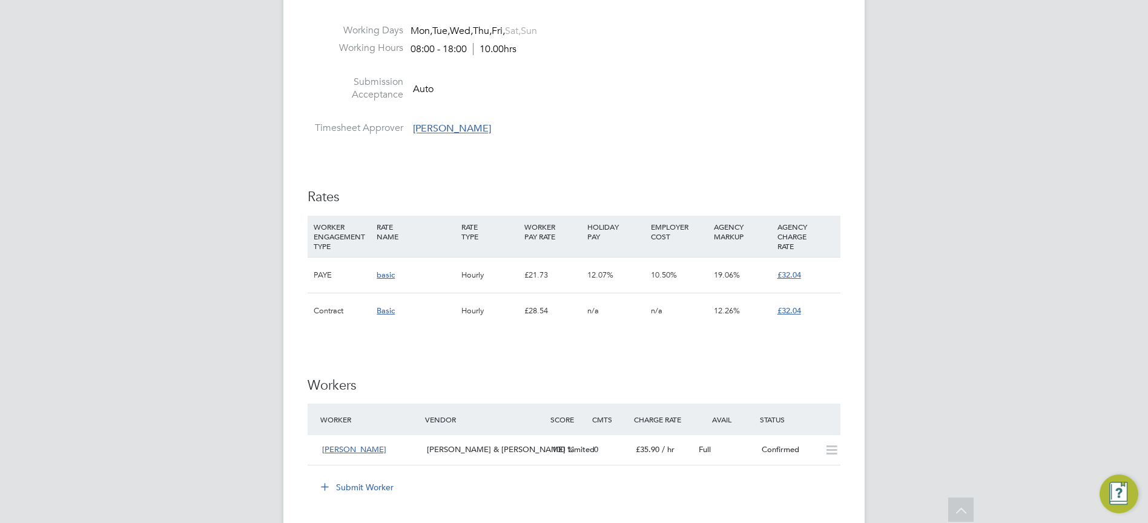
click at [801, 311] on div "£32.04" at bounding box center [806, 310] width 63 height 35
click at [792, 312] on span "£32.04" at bounding box center [790, 310] width 24 height 10
click at [389, 306] on span "Basic" at bounding box center [386, 310] width 18 height 10
click at [389, 308] on span "Basic" at bounding box center [386, 310] width 18 height 10
click at [795, 314] on span "£32.04" at bounding box center [790, 310] width 24 height 10
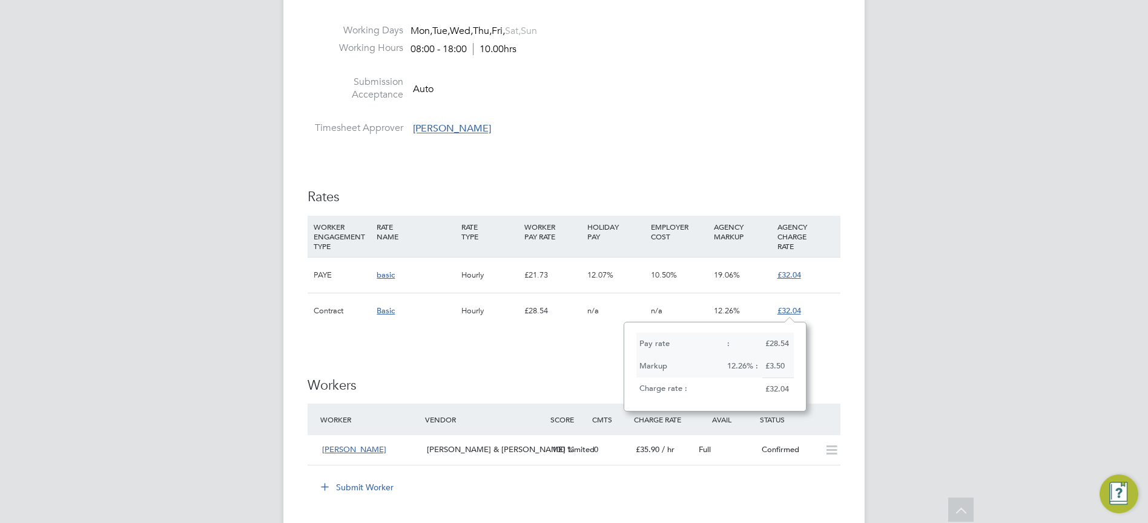
click at [797, 311] on span "£32.04" at bounding box center [790, 310] width 24 height 10
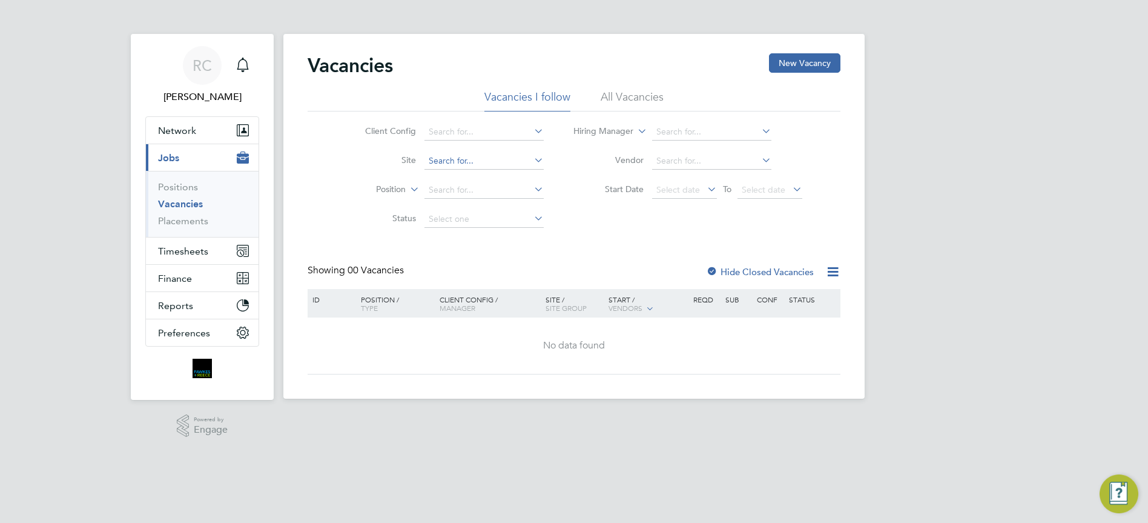
click at [529, 161] on input at bounding box center [484, 161] width 119 height 17
click at [431, 79] on div "Vacancies New Vacancy" at bounding box center [574, 71] width 533 height 36
click at [532, 165] on icon at bounding box center [532, 159] width 0 height 17
click at [552, 173] on li "B490101 - Castle G resley, Swadlincote" at bounding box center [545, 178] width 245 height 16
type input "B490101 - [GEOGRAPHIC_DATA], [GEOGRAPHIC_DATA]"
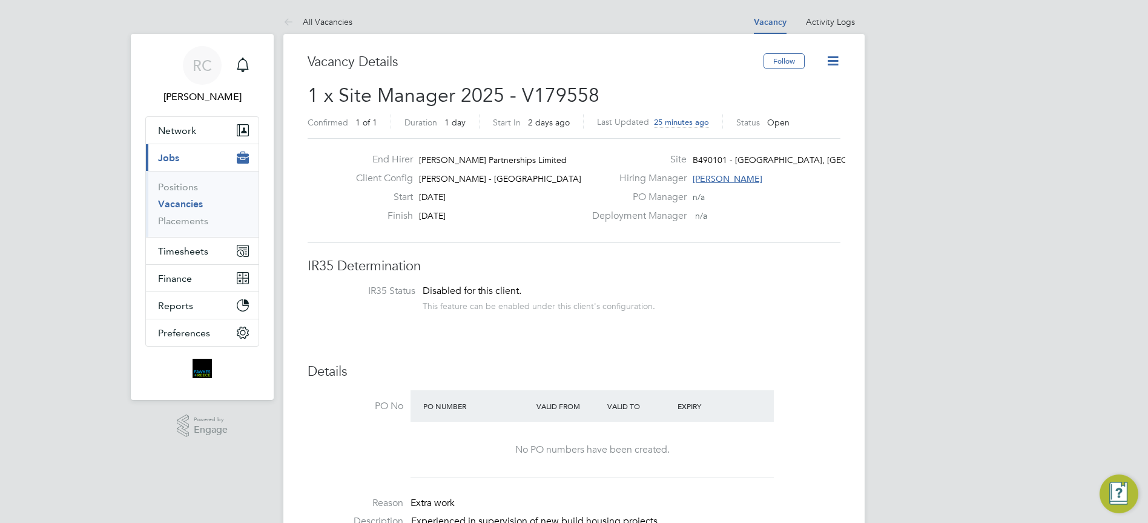
click at [834, 61] on icon at bounding box center [832, 60] width 15 height 15
click at [811, 88] on li "Edit Vacancy" at bounding box center [803, 89] width 70 height 17
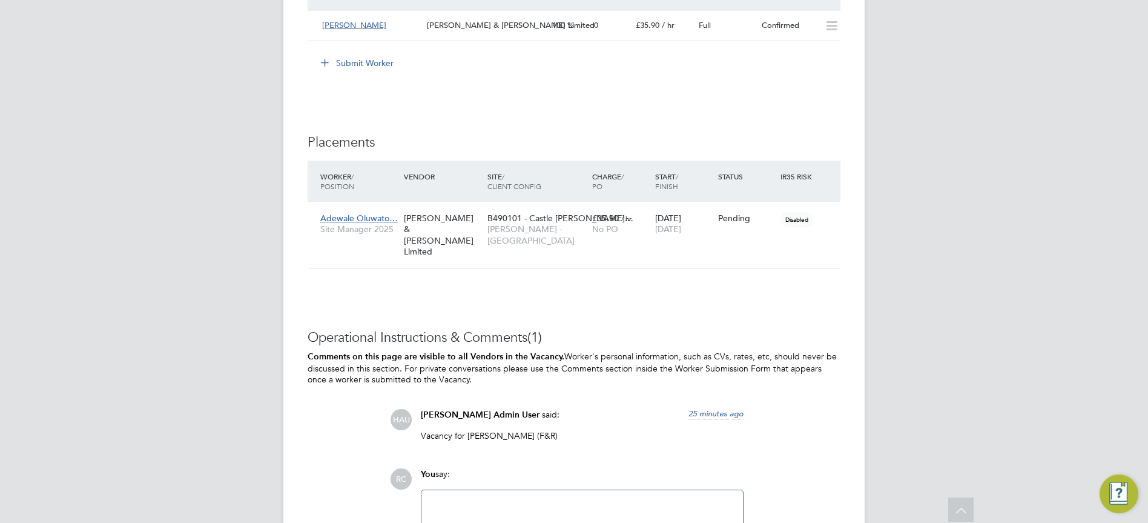
scroll to position [1314, 0]
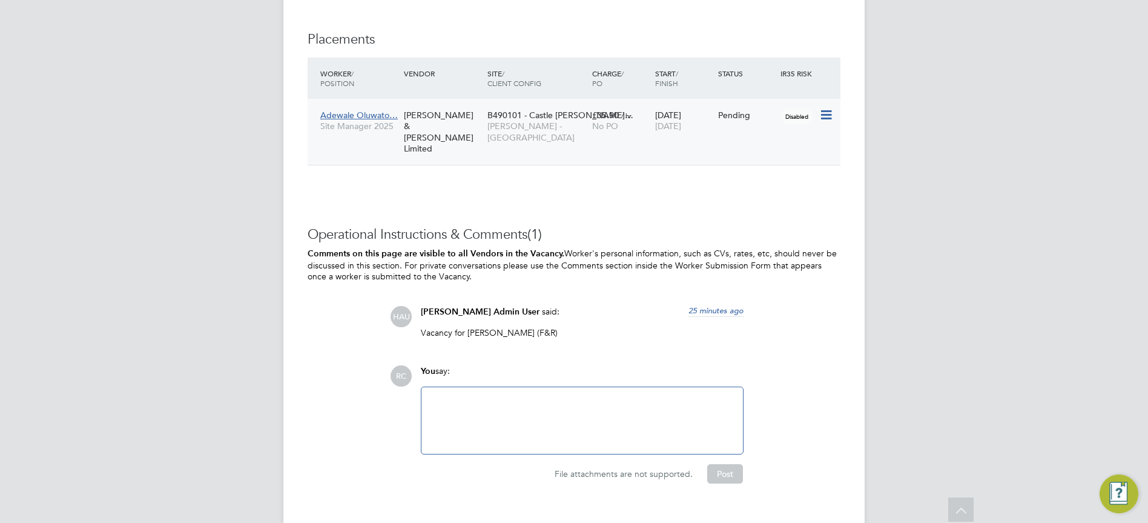
click at [827, 114] on icon at bounding box center [825, 115] width 12 height 15
click at [765, 242] on li "Revert" at bounding box center [789, 241] width 86 height 17
drag, startPoint x: 765, startPoint y: 242, endPoint x: 784, endPoint y: 249, distance: 20.1
click at [767, 242] on li "Revert" at bounding box center [789, 241] width 86 height 17
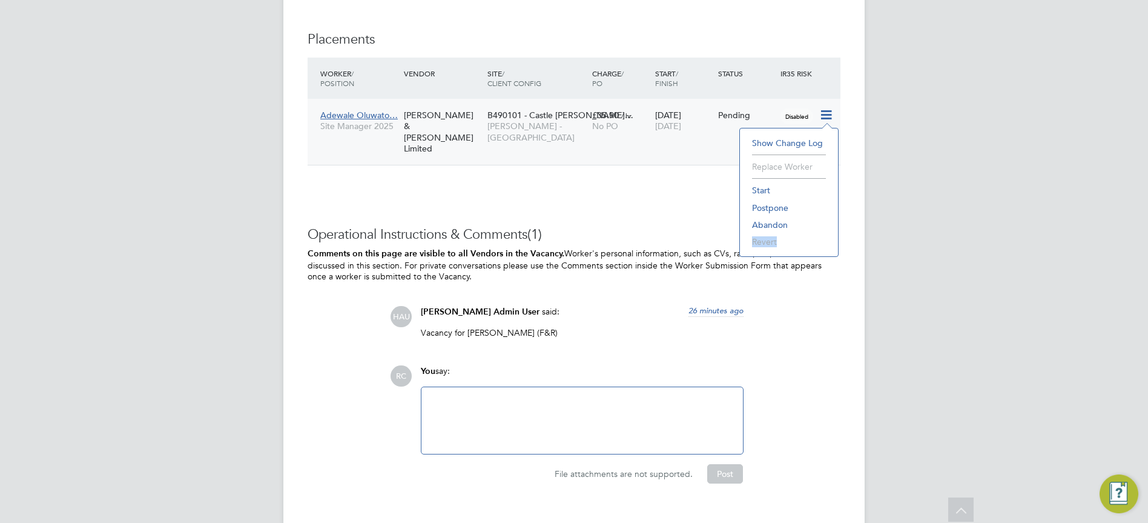
click at [821, 232] on ul "Show change log Replace Worker Start Postpone Abandon Revert" at bounding box center [789, 192] width 86 height 116
click at [824, 118] on icon at bounding box center [825, 115] width 12 height 15
click at [811, 201] on li "Postpone" at bounding box center [789, 207] width 86 height 17
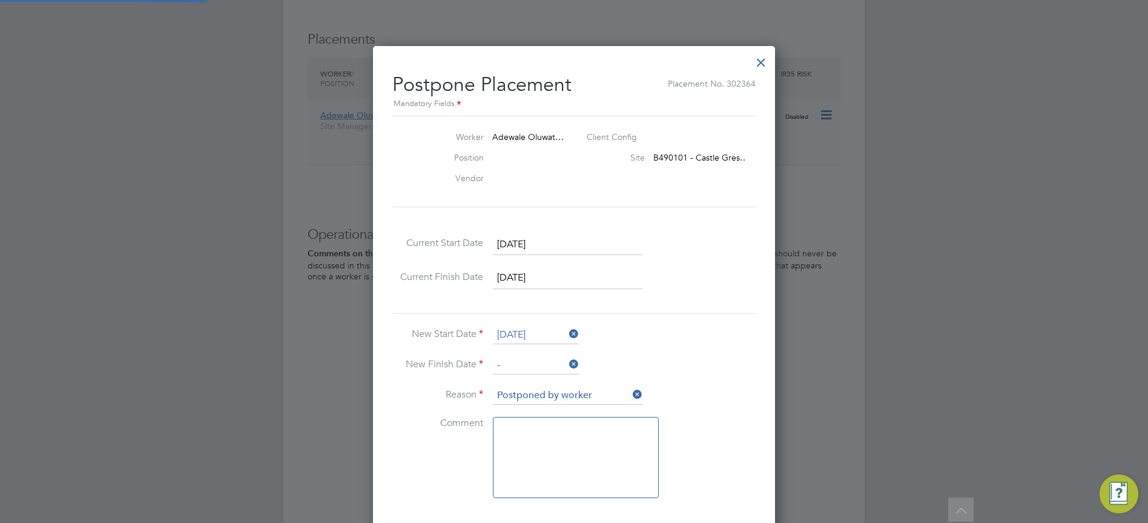
scroll to position [6, 6]
click at [765, 58] on div at bounding box center [761, 59] width 22 height 22
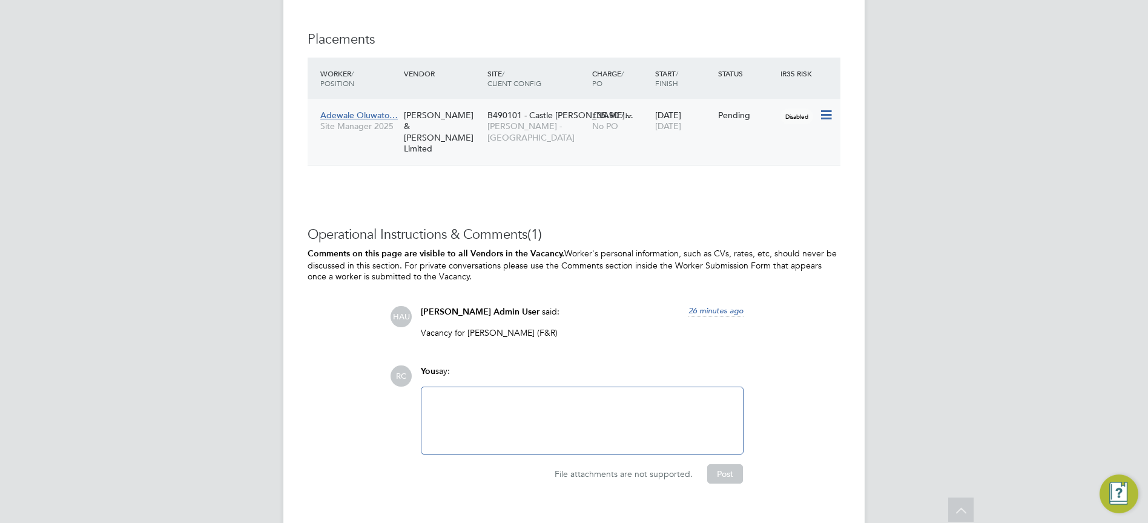
click at [821, 119] on icon at bounding box center [825, 115] width 12 height 15
click at [784, 220] on li "Abandon" at bounding box center [789, 224] width 86 height 17
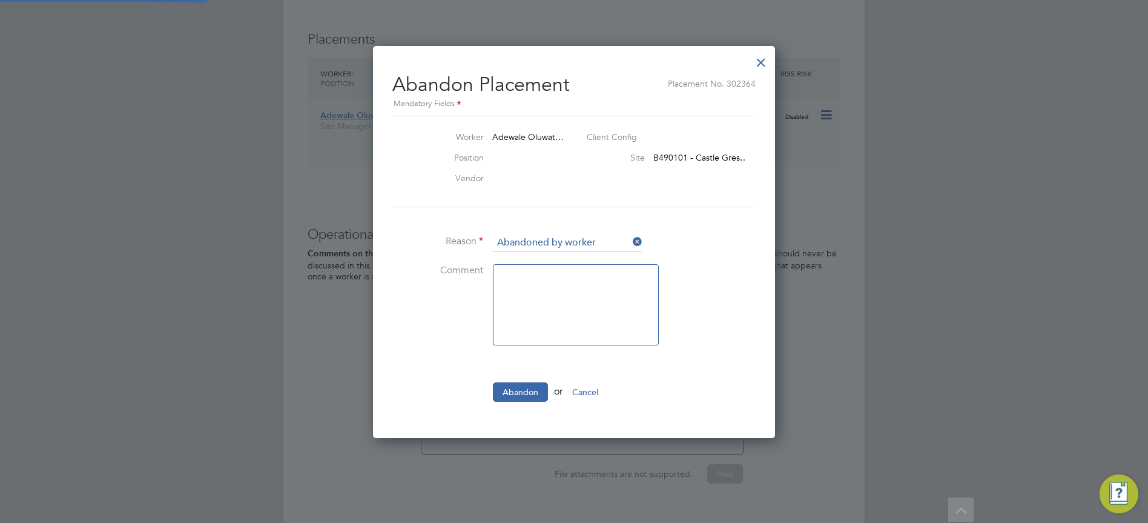
scroll to position [12, 150]
drag, startPoint x: 617, startPoint y: 239, endPoint x: 626, endPoint y: 241, distance: 9.4
click at [618, 239] on input at bounding box center [568, 243] width 150 height 18
click at [550, 291] on li "Other" at bounding box center [567, 290] width 151 height 16
type input "Other"
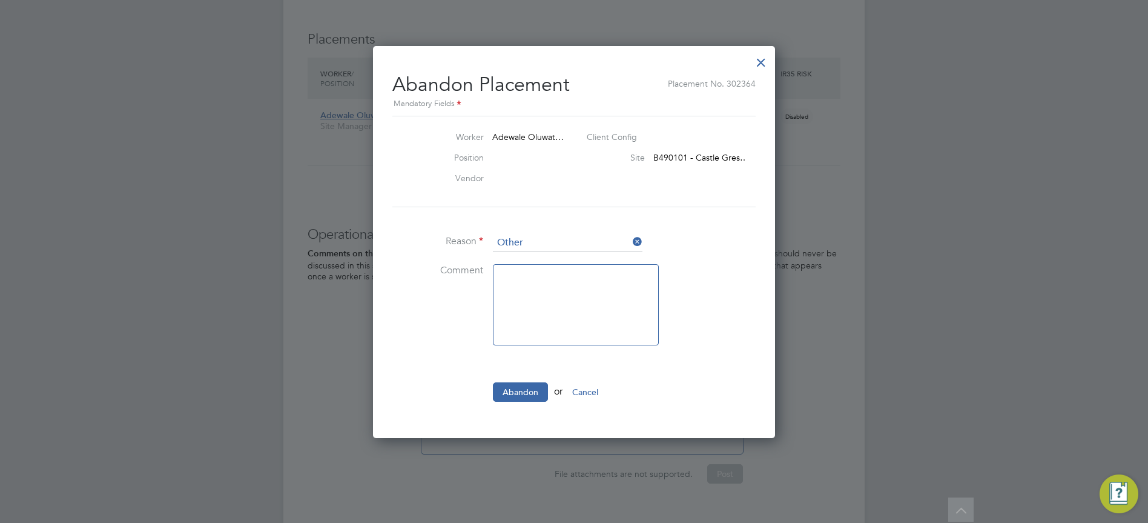
drag, startPoint x: 566, startPoint y: 311, endPoint x: 577, endPoint y: 312, distance: 11.6
click at [577, 312] on textarea at bounding box center [576, 304] width 166 height 81
type textarea "incorrect pay rate applied, unable to edit"
click at [512, 392] on button "Abandon" at bounding box center [520, 391] width 55 height 19
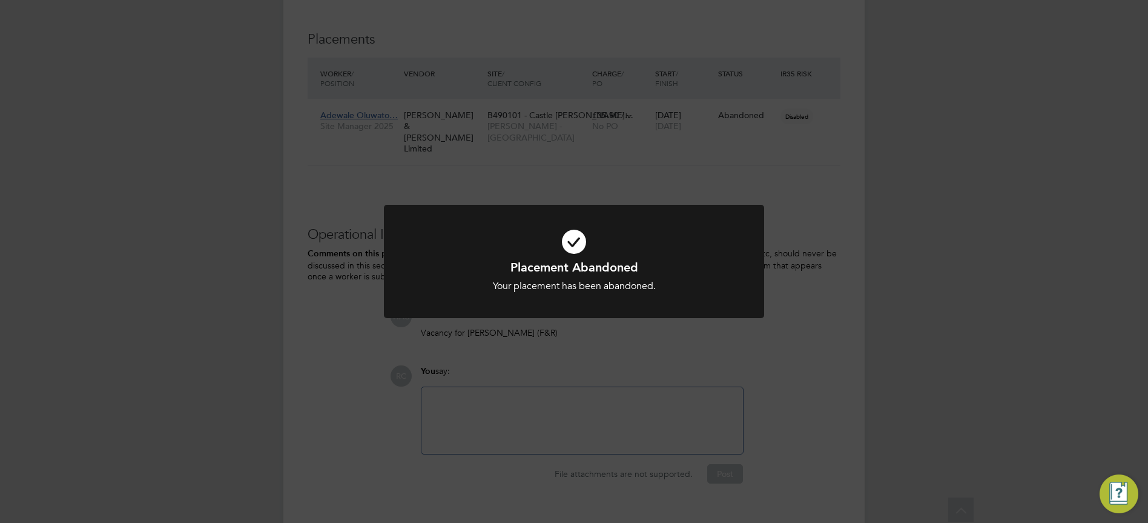
click at [624, 325] on div "Placement Abandoned Your placement has been abandoned. Cancel Okay" at bounding box center [574, 269] width 380 height 128
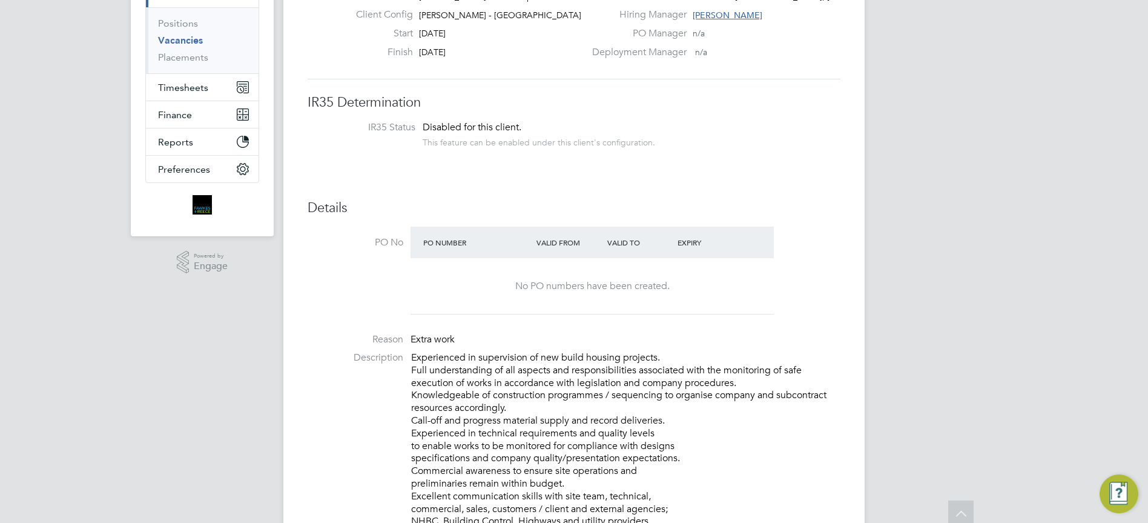
scroll to position [0, 0]
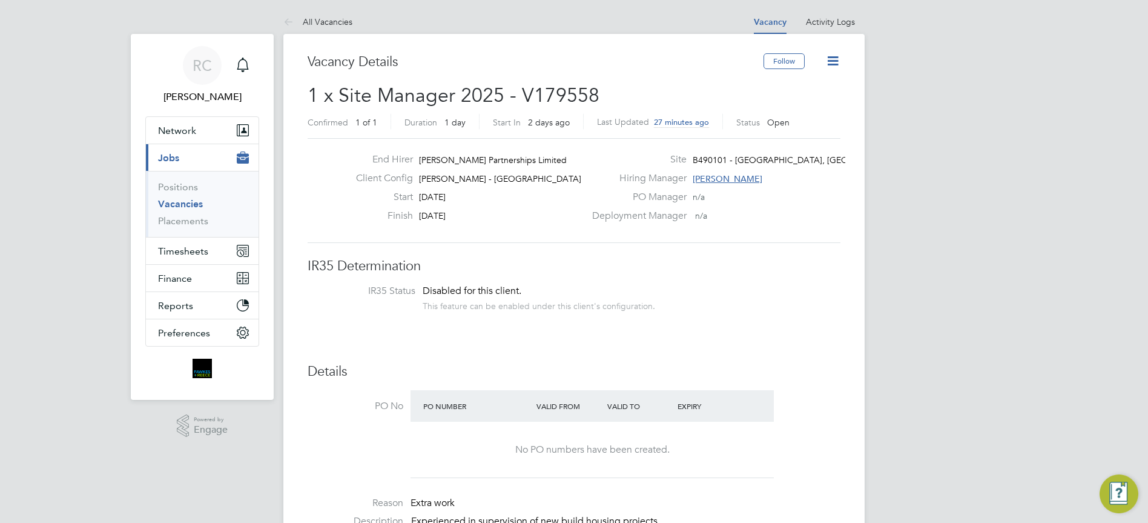
click at [841, 60] on icon at bounding box center [832, 60] width 15 height 15
click at [828, 65] on icon at bounding box center [832, 60] width 15 height 15
drag, startPoint x: 788, startPoint y: 259, endPoint x: 795, endPoint y: 262, distance: 7.1
click at [790, 258] on h3 "IR35 Determination" at bounding box center [574, 266] width 533 height 18
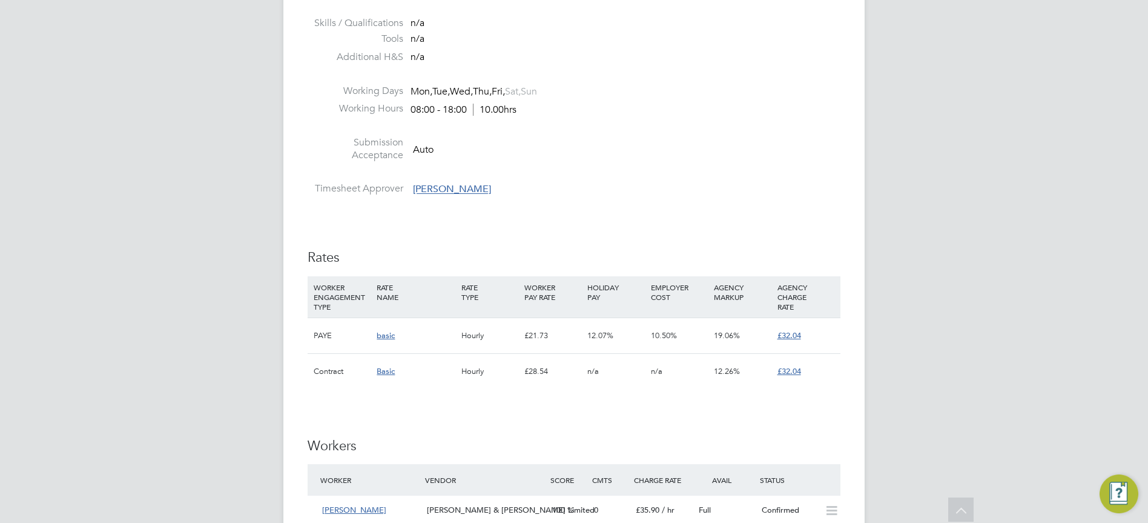
scroll to position [787, 0]
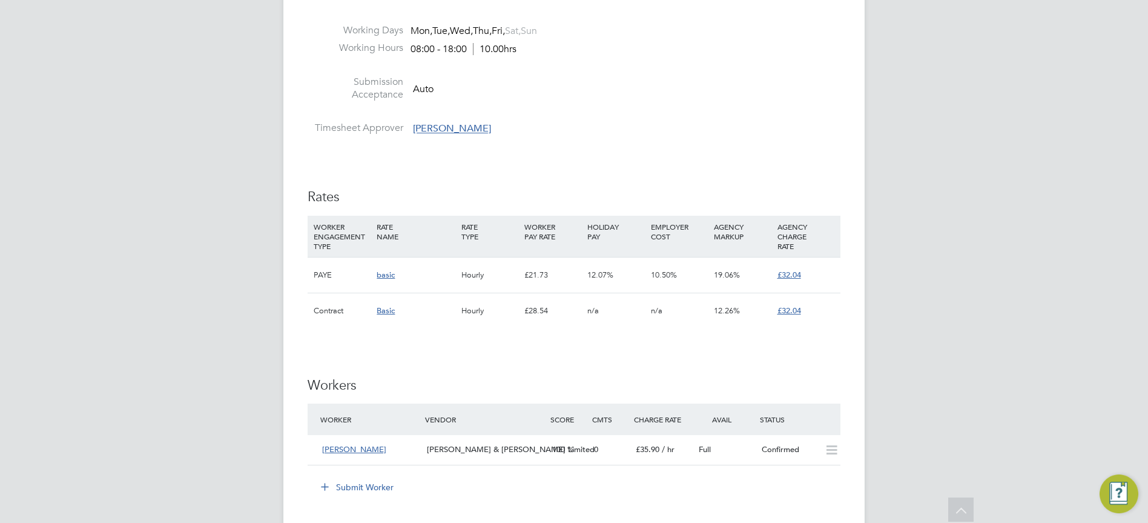
click at [331, 314] on div "Contract" at bounding box center [342, 310] width 63 height 35
click at [338, 311] on div "Contract" at bounding box center [342, 310] width 63 height 35
drag, startPoint x: 774, startPoint y: 442, endPoint x: 805, endPoint y: 385, distance: 65.6
click at [786, 422] on div "Worker Vendor Score Cmts Charge Rate Avail Status Adewale [PERSON_NAME] & [PERS…" at bounding box center [574, 434] width 533 height 62
click at [775, 355] on div "IR35 Determination IR35 Status Disabled for this client. This feature can be en…" at bounding box center [574, 244] width 533 height 1548
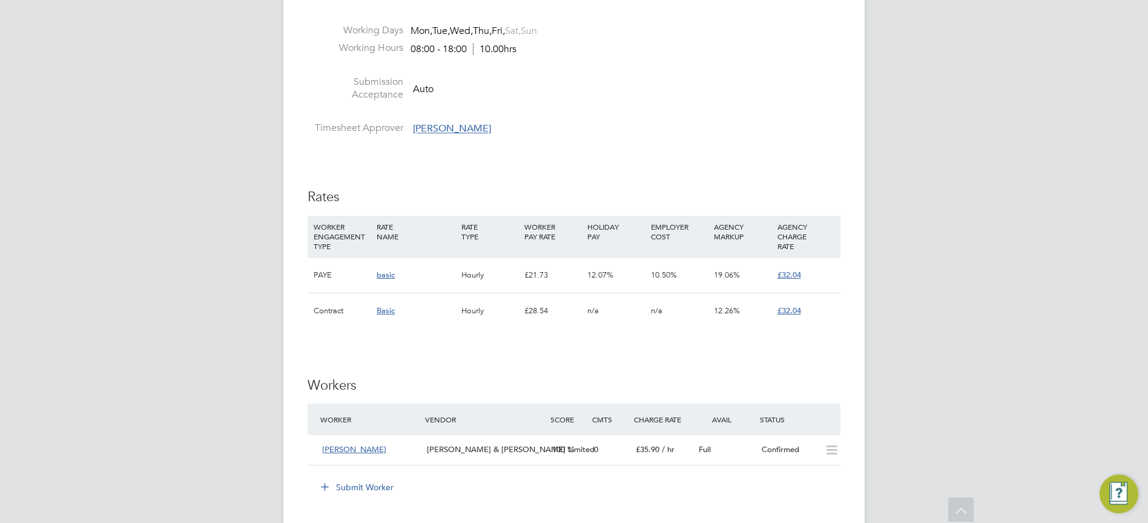
click at [341, 317] on div "Contract" at bounding box center [342, 310] width 63 height 35
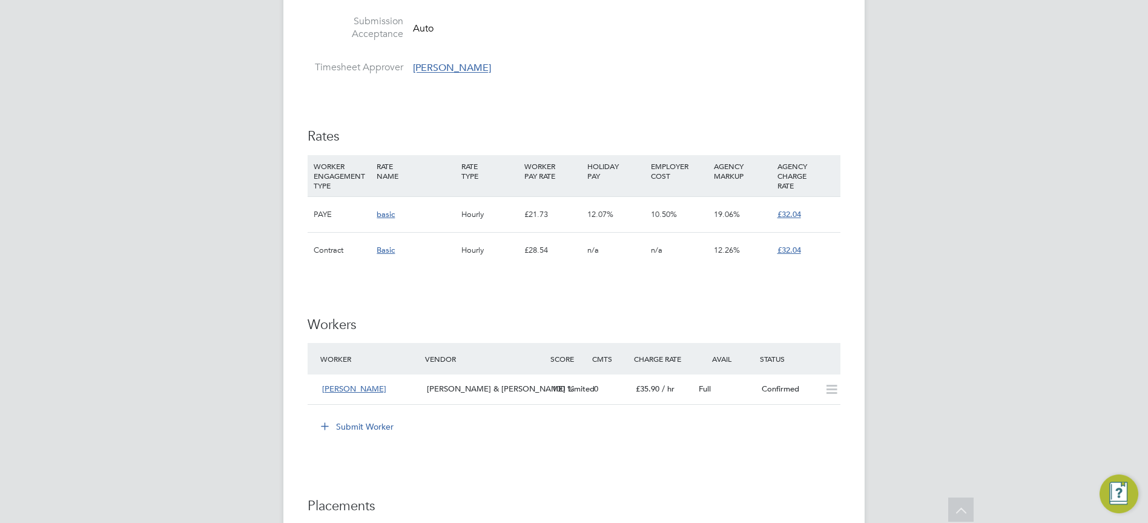
scroll to position [969, 0]
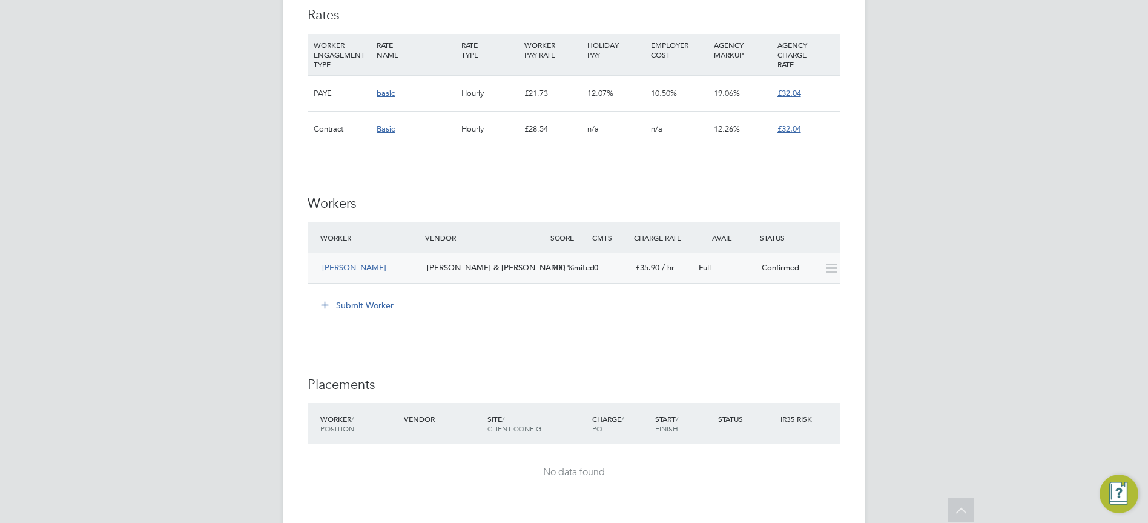
click at [830, 272] on icon at bounding box center [831, 268] width 15 height 10
click at [831, 270] on icon at bounding box center [831, 268] width 15 height 10
click at [830, 270] on icon at bounding box center [831, 268] width 15 height 10
click at [830, 273] on icon at bounding box center [831, 268] width 15 height 10
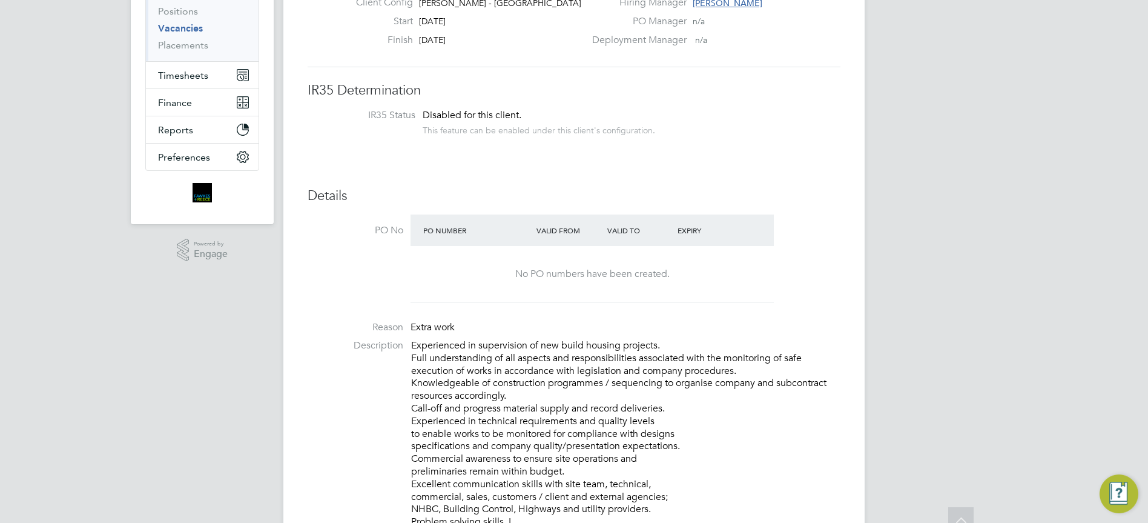
scroll to position [0, 0]
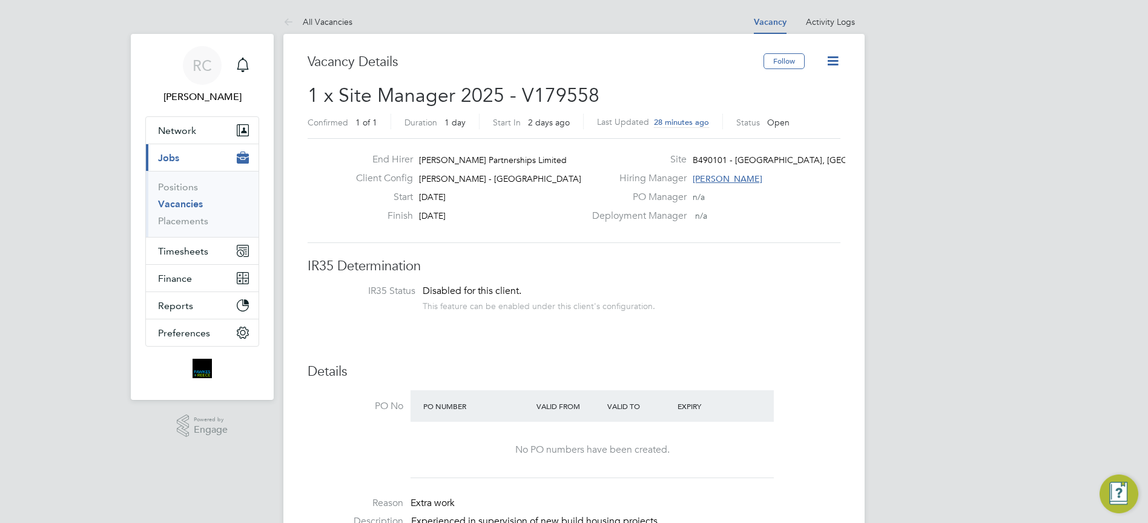
click at [828, 64] on icon at bounding box center [832, 60] width 15 height 15
click at [820, 107] on li "Update Status" at bounding box center [803, 106] width 70 height 17
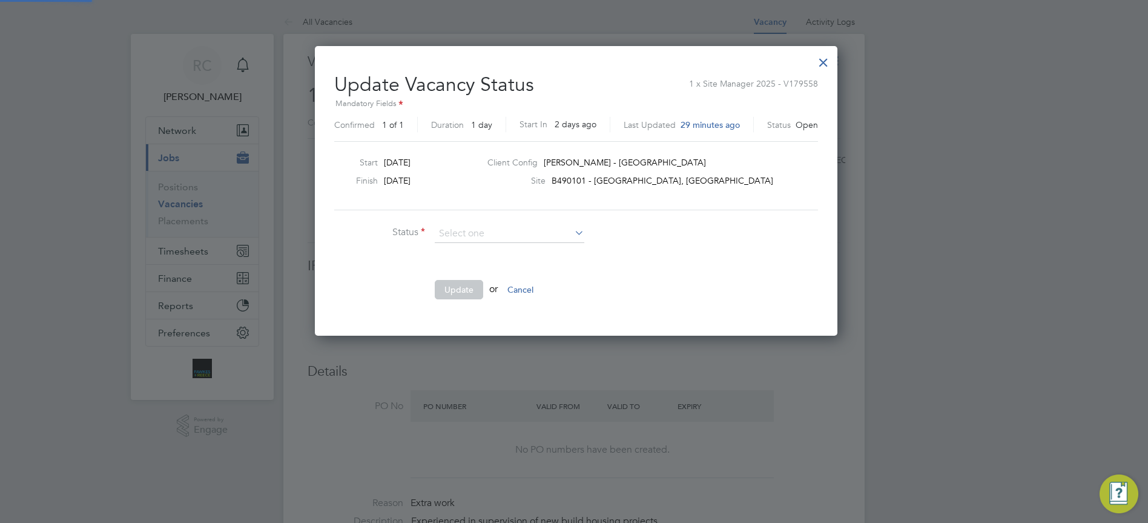
scroll to position [289, 518]
click at [817, 62] on div at bounding box center [824, 59] width 22 height 22
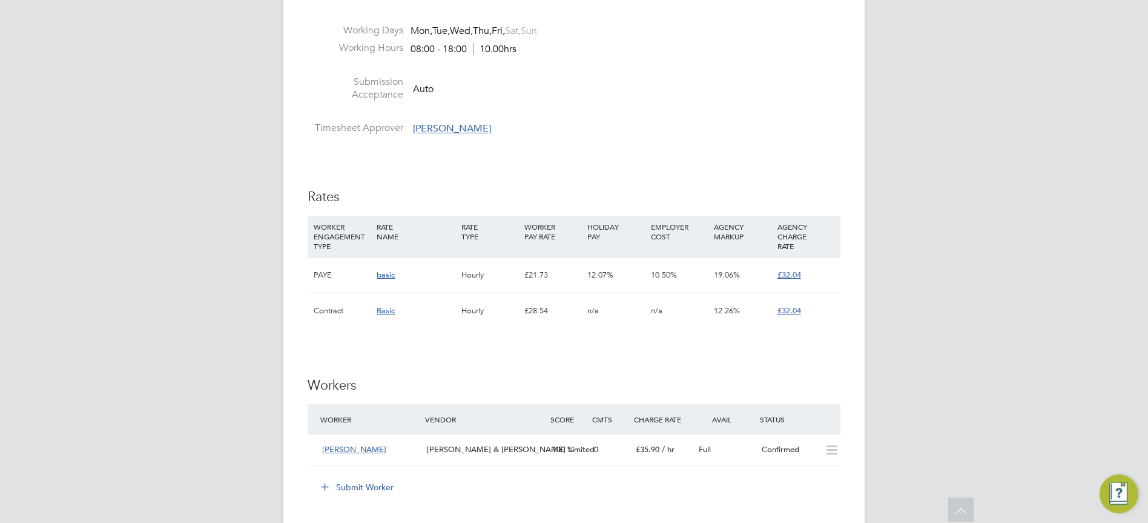
scroll to position [727, 0]
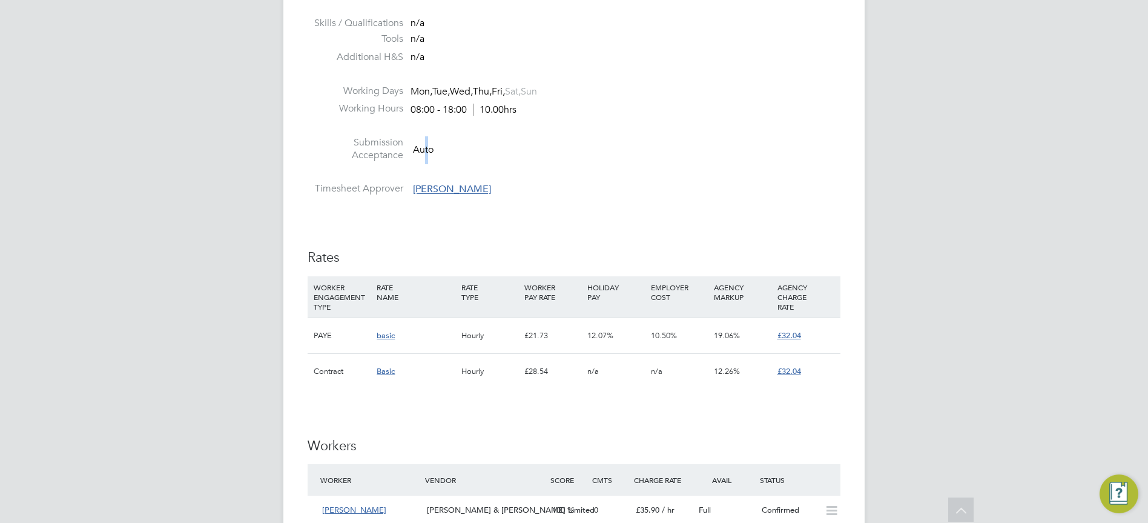
drag, startPoint x: 427, startPoint y: 148, endPoint x: 412, endPoint y: 151, distance: 14.8
click at [412, 151] on li "Submission Acceptance Auto" at bounding box center [574, 151] width 533 height 31
drag, startPoint x: 412, startPoint y: 151, endPoint x: 372, endPoint y: 154, distance: 40.0
click at [369, 154] on label "Submission Acceptance" at bounding box center [356, 148] width 96 height 25
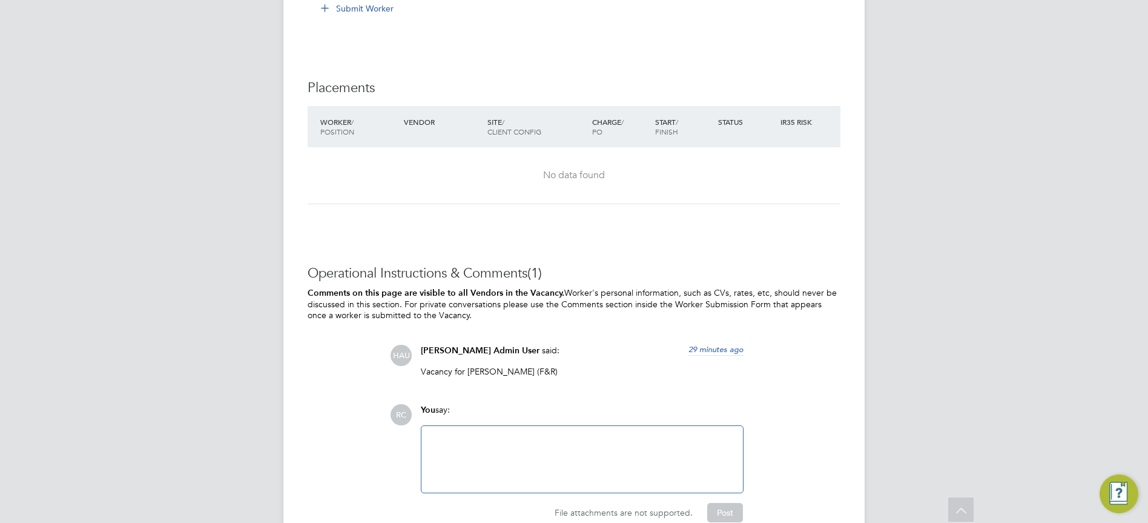
scroll to position [1084, 0]
